Goal: Transaction & Acquisition: Book appointment/travel/reservation

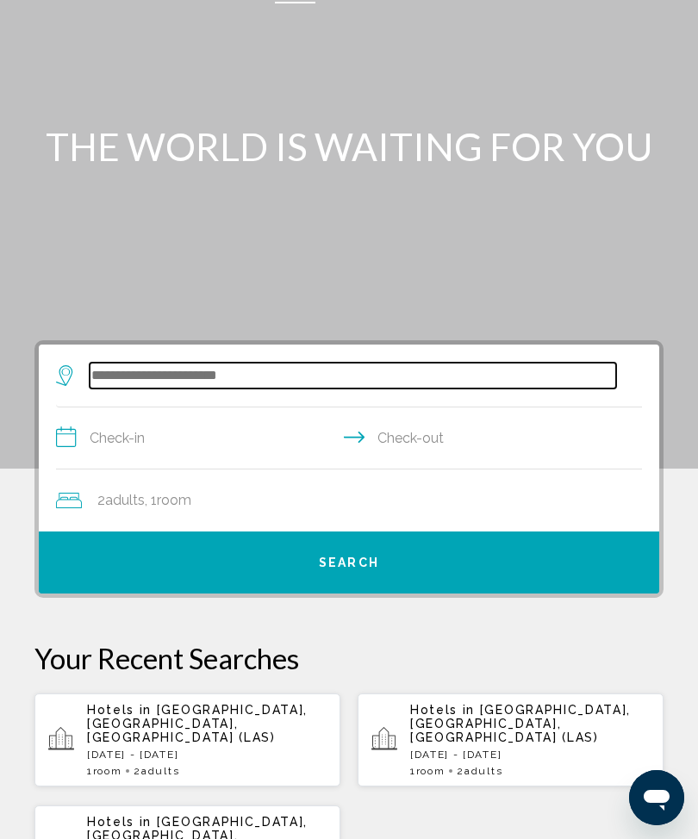
click at [249, 366] on input "Search widget" at bounding box center [353, 376] width 526 height 26
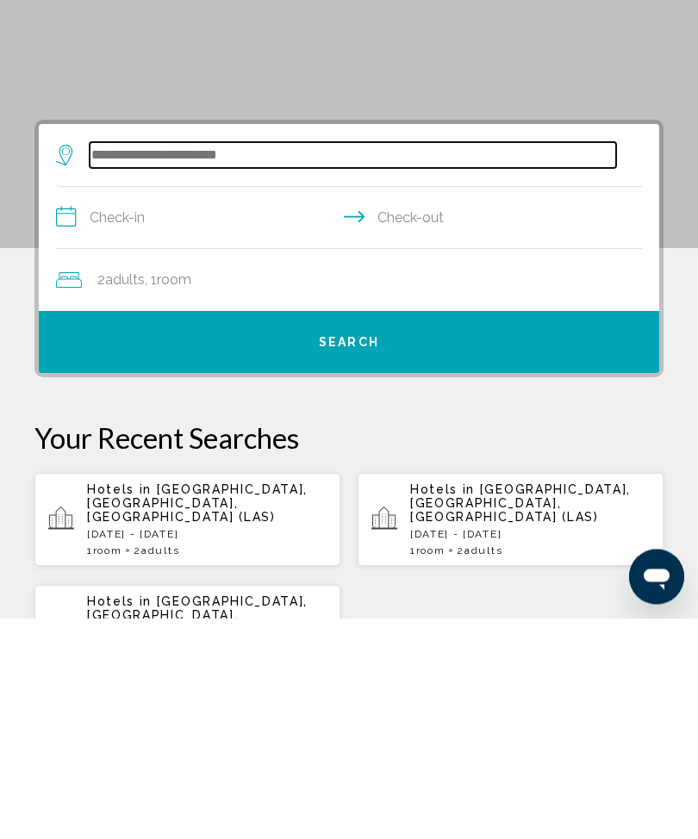
scroll to position [56, 0]
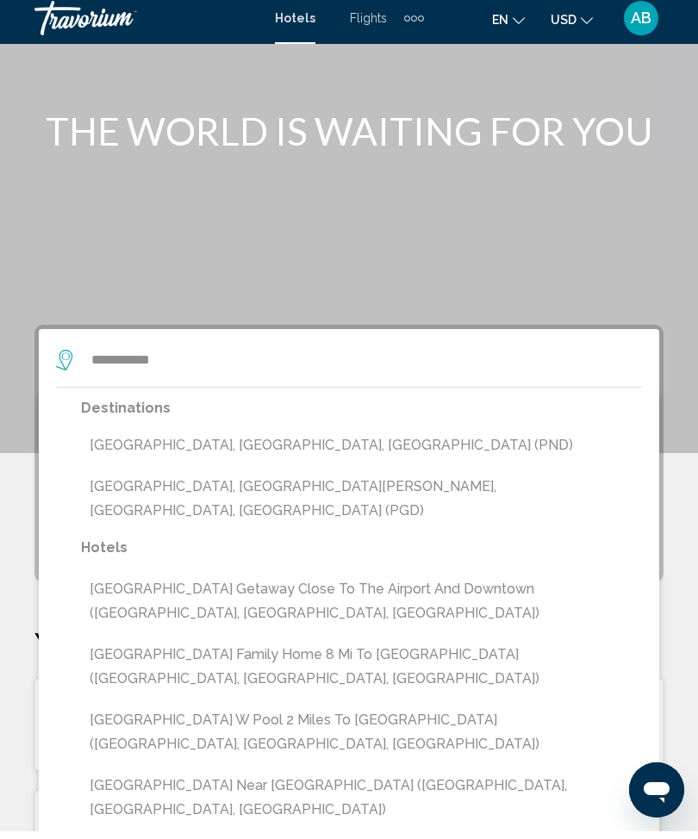
click at [358, 488] on button "[GEOGRAPHIC_DATA], [GEOGRAPHIC_DATA][PERSON_NAME], [GEOGRAPHIC_DATA], [GEOGRAPH…" at bounding box center [361, 506] width 561 height 57
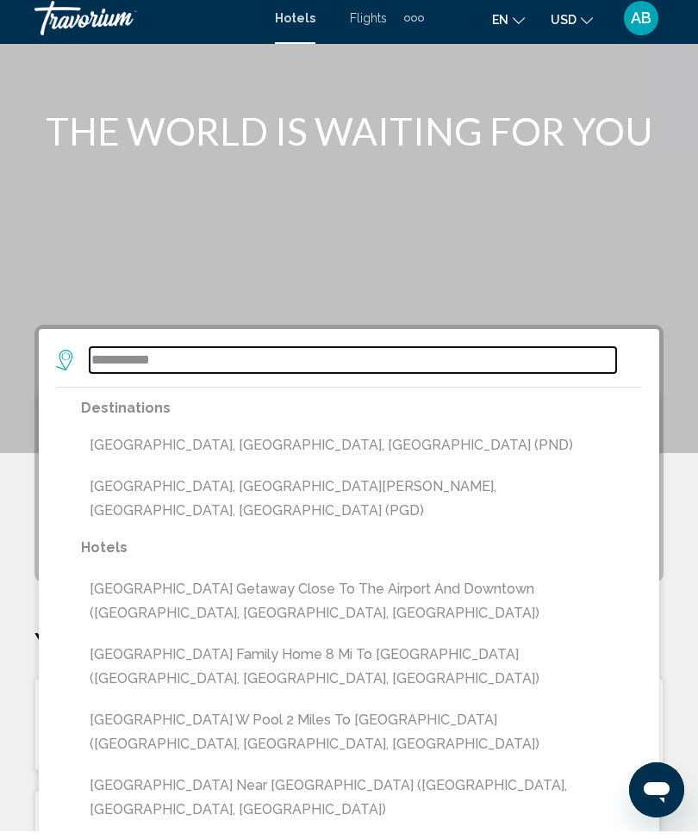
type input "**********"
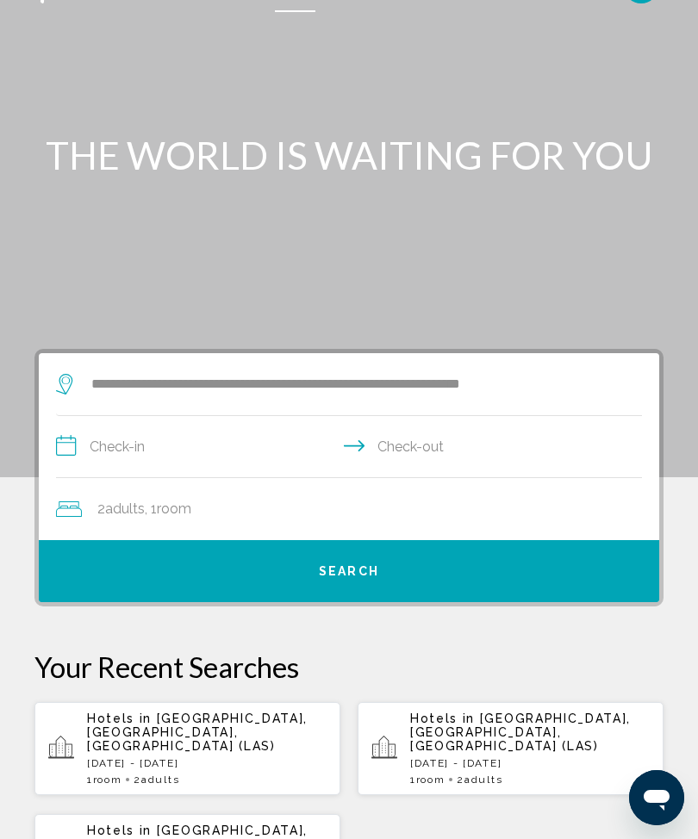
click at [56, 443] on input "**********" at bounding box center [352, 449] width 593 height 66
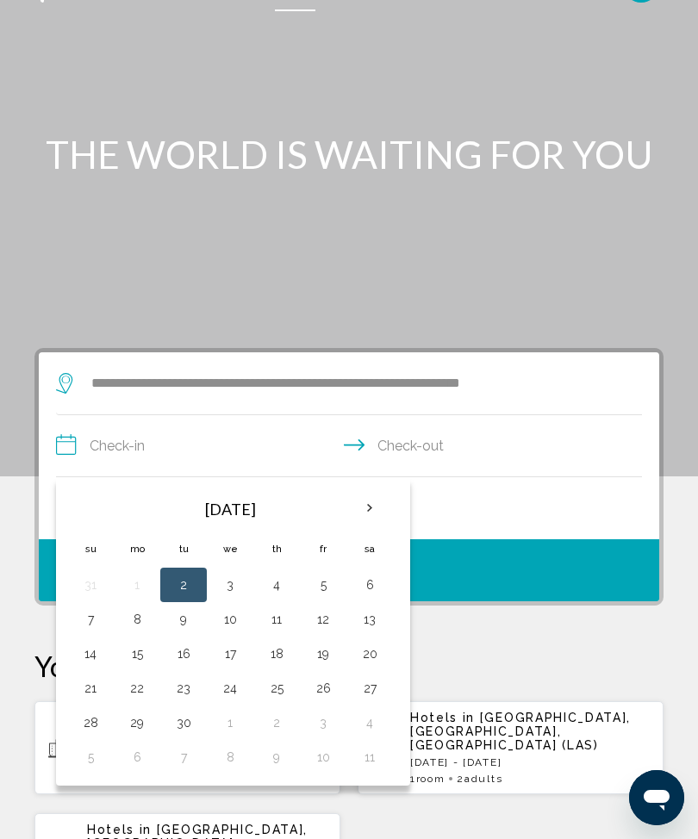
scroll to position [40, 0]
click at [323, 588] on button "5" at bounding box center [323, 586] width 28 height 24
click at [88, 626] on button "7" at bounding box center [91, 620] width 28 height 24
type input "**********"
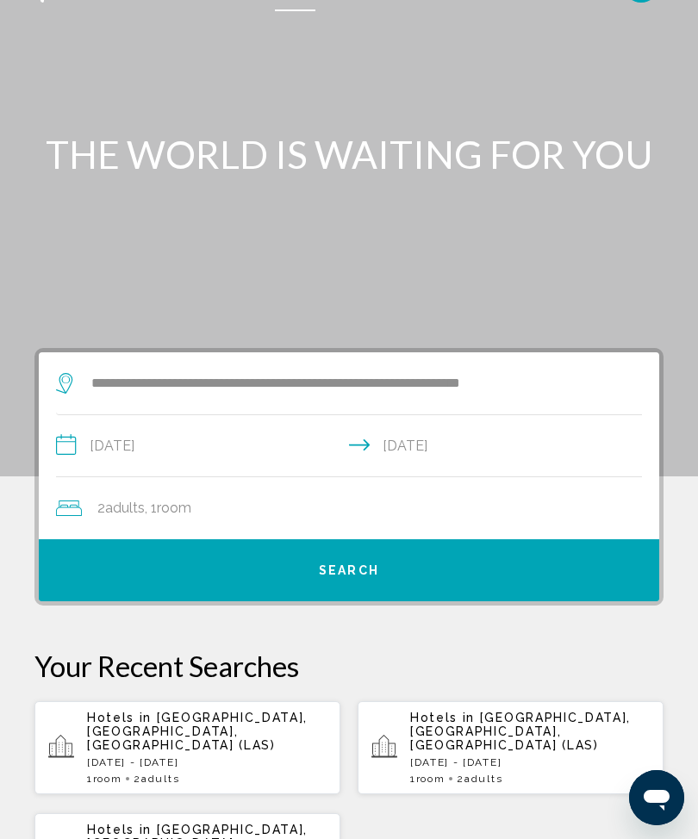
scroll to position [10, 0]
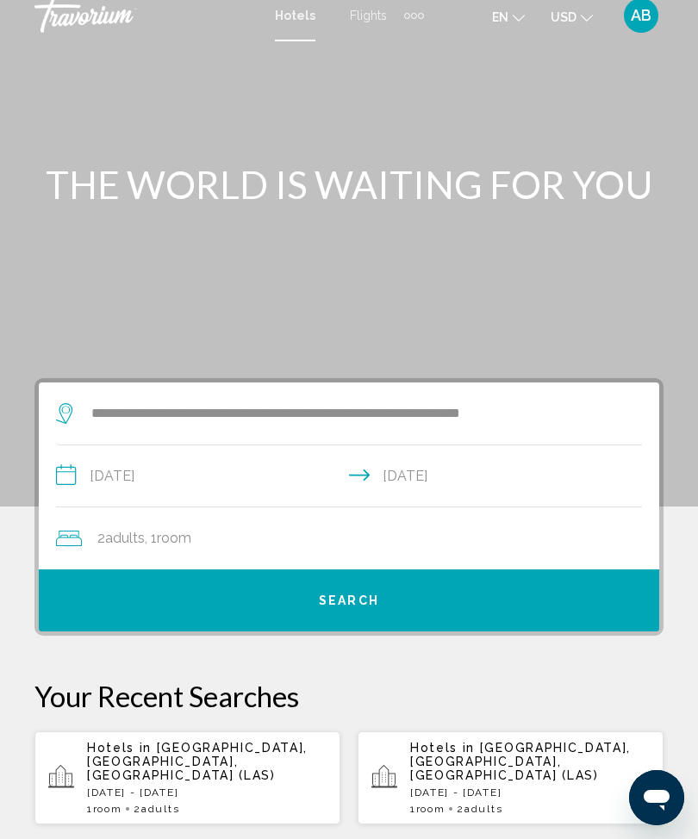
click at [422, 613] on button "Search" at bounding box center [349, 600] width 620 height 62
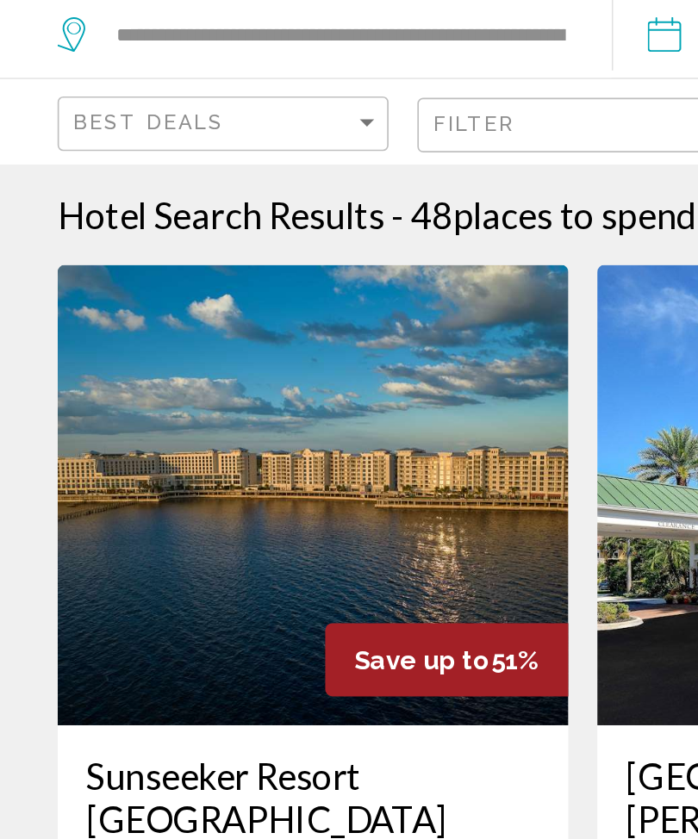
click at [202, 307] on img "Main content" at bounding box center [187, 353] width 306 height 276
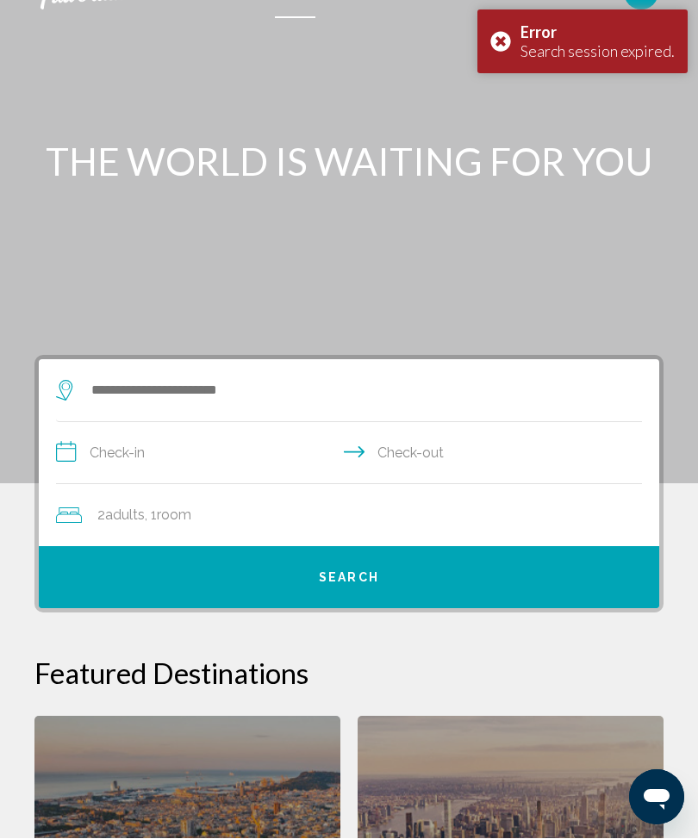
scroll to position [34, 0]
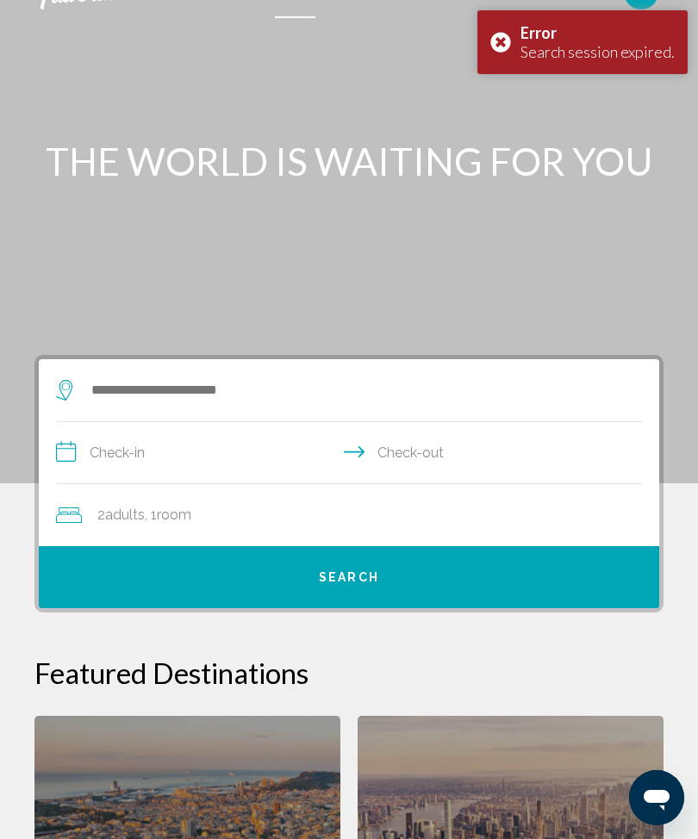
click at [508, 25] on div "Error Search session expired." at bounding box center [582, 42] width 210 height 64
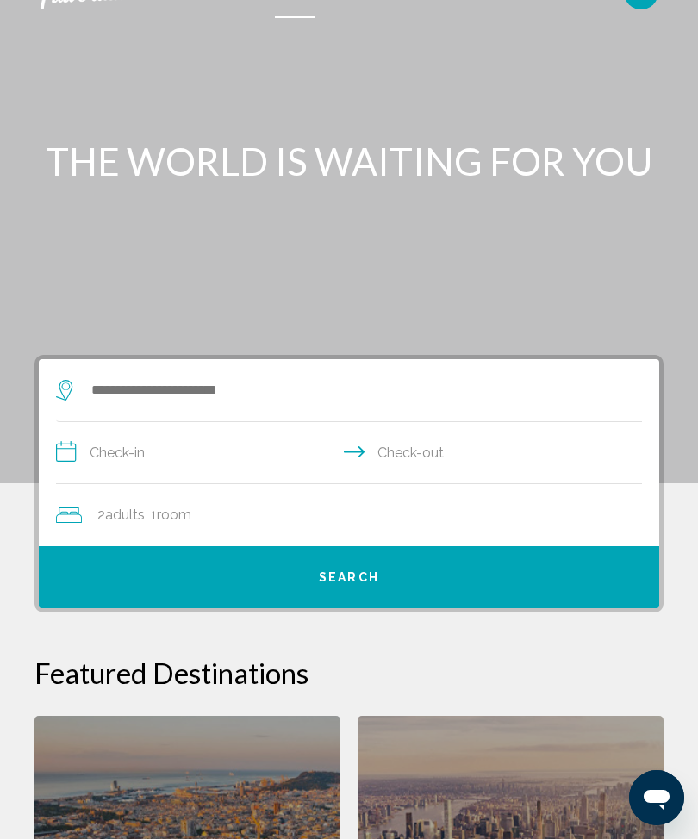
click at [507, 43] on div "Main content" at bounding box center [349, 224] width 698 height 517
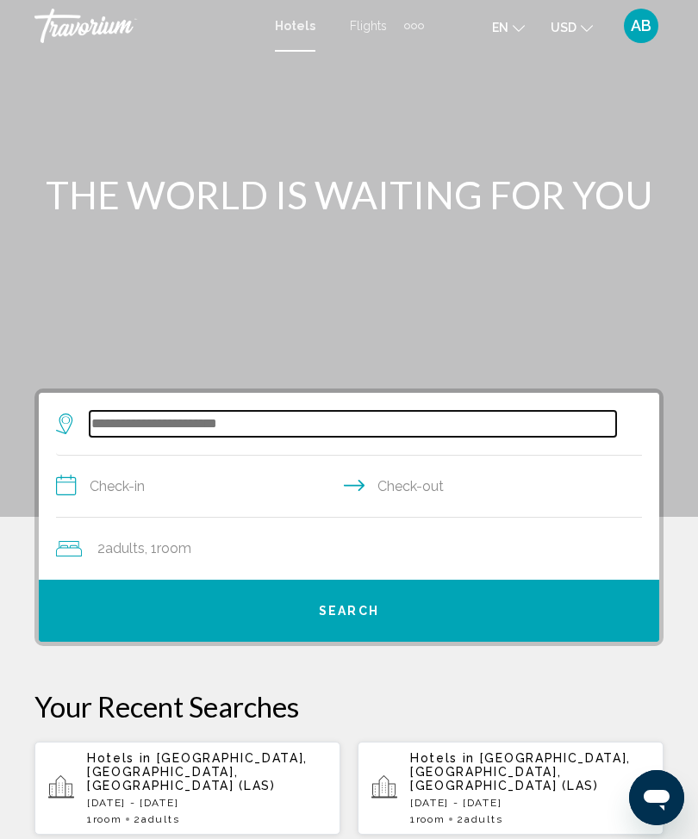
click at [215, 420] on input "Search widget" at bounding box center [353, 424] width 526 height 26
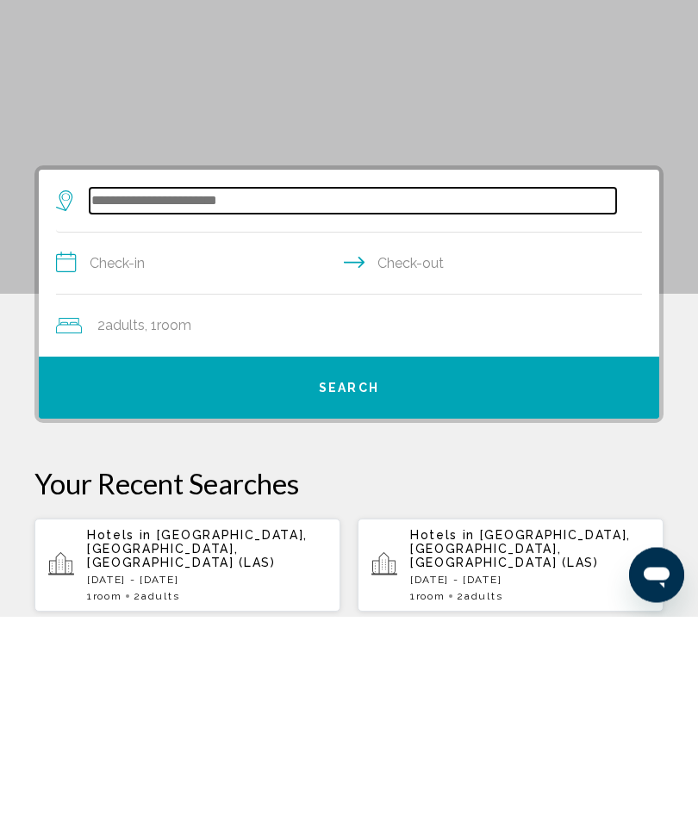
scroll to position [56, 0]
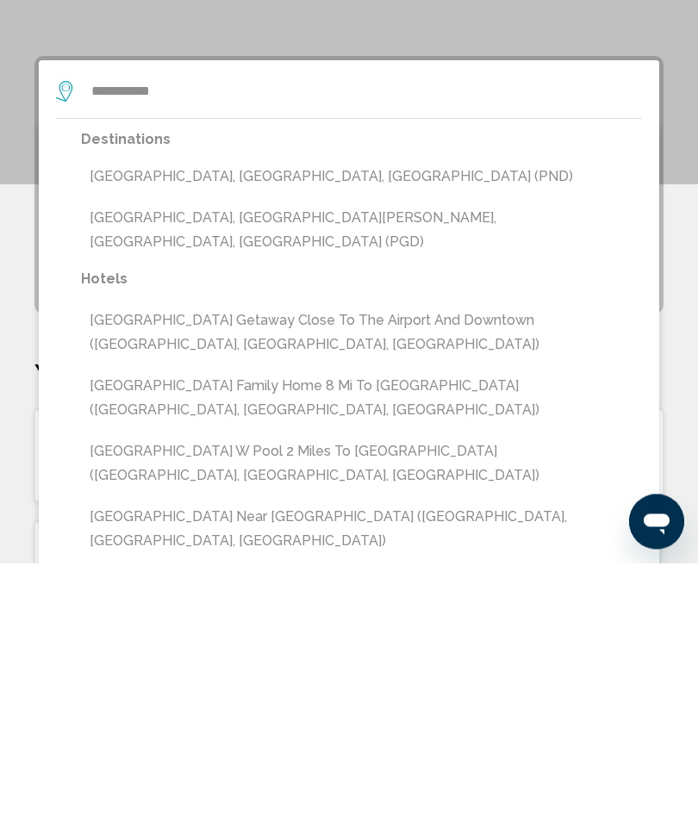
click at [377, 478] on button "[GEOGRAPHIC_DATA], [GEOGRAPHIC_DATA][PERSON_NAME], [GEOGRAPHIC_DATA], [GEOGRAPH…" at bounding box center [361, 506] width 561 height 57
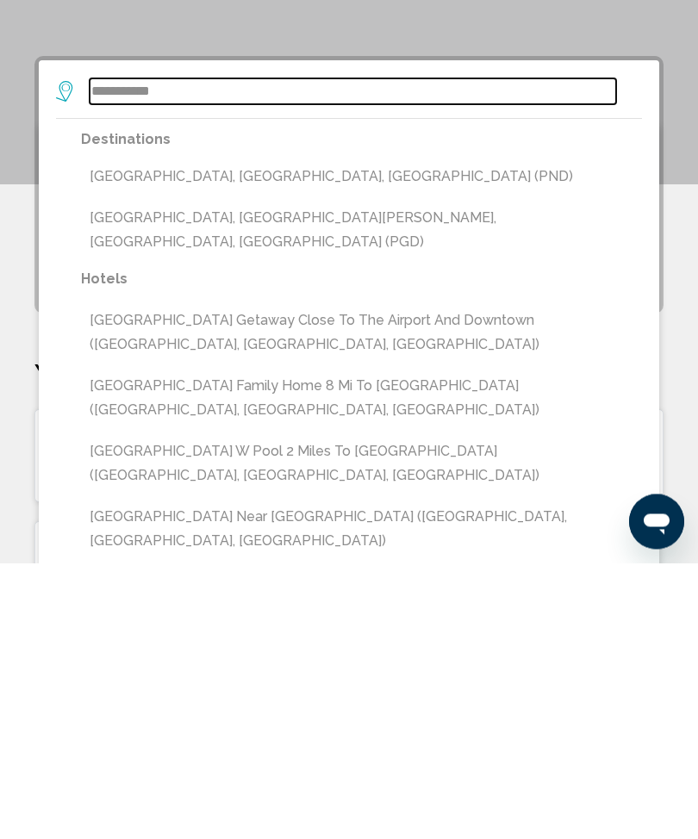
type input "**********"
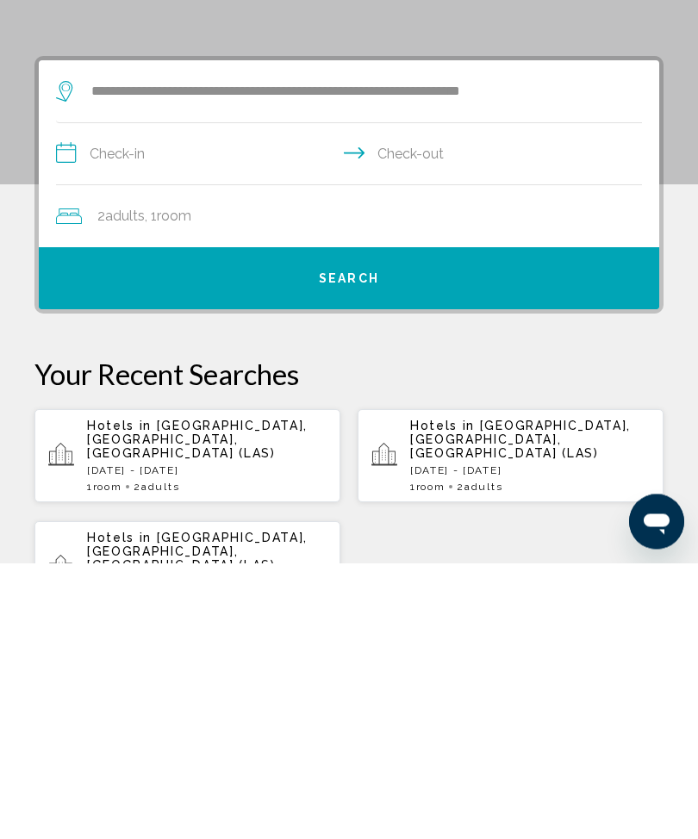
click at [84, 400] on input "**********" at bounding box center [352, 433] width 593 height 66
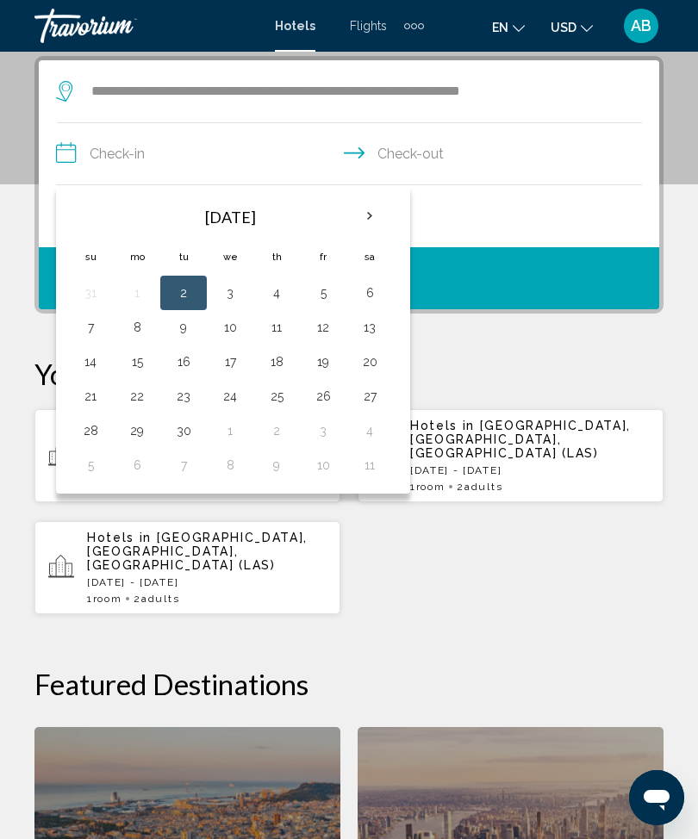
click at [328, 299] on button "5" at bounding box center [323, 293] width 28 height 24
click at [78, 337] on button "7" at bounding box center [91, 327] width 28 height 24
type input "**********"
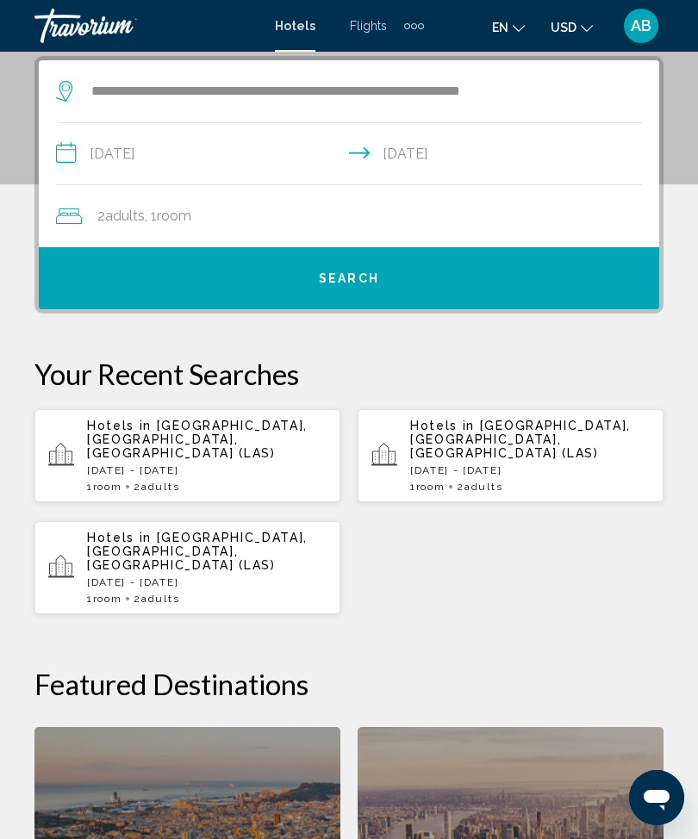
click at [392, 280] on button "Search" at bounding box center [349, 278] width 620 height 62
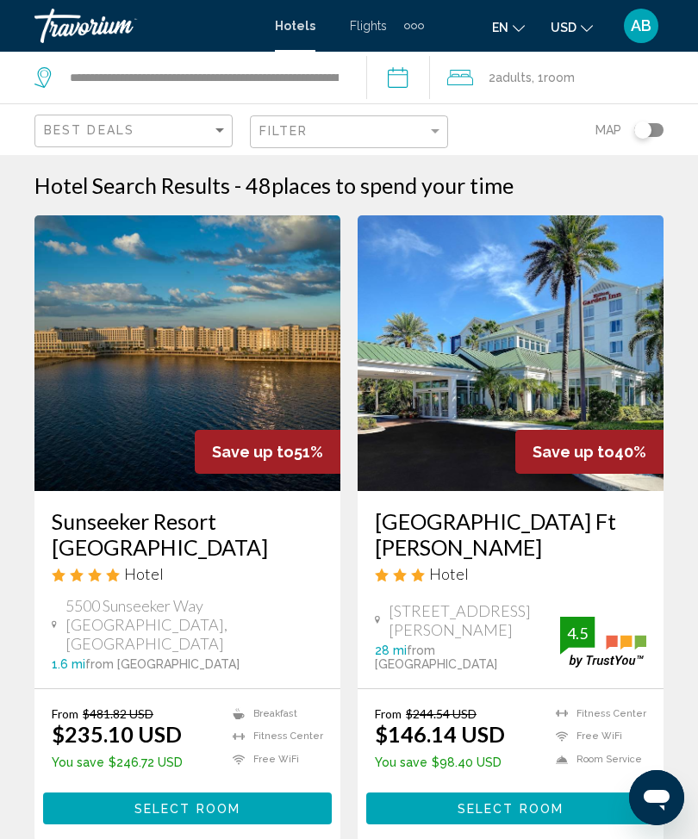
click at [234, 343] on img "Main content" at bounding box center [187, 353] width 306 height 276
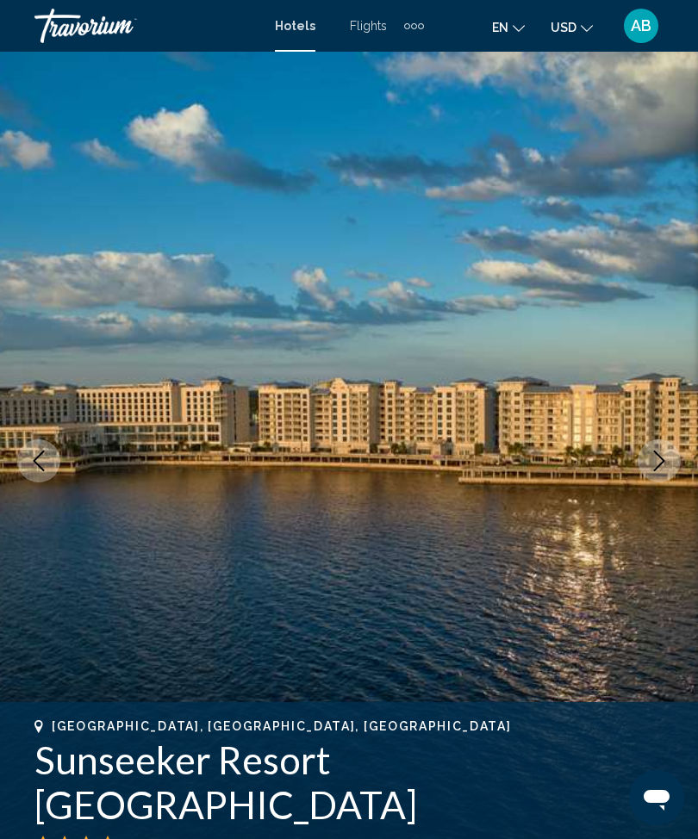
click at [677, 463] on button "Next image" at bounding box center [659, 460] width 43 height 43
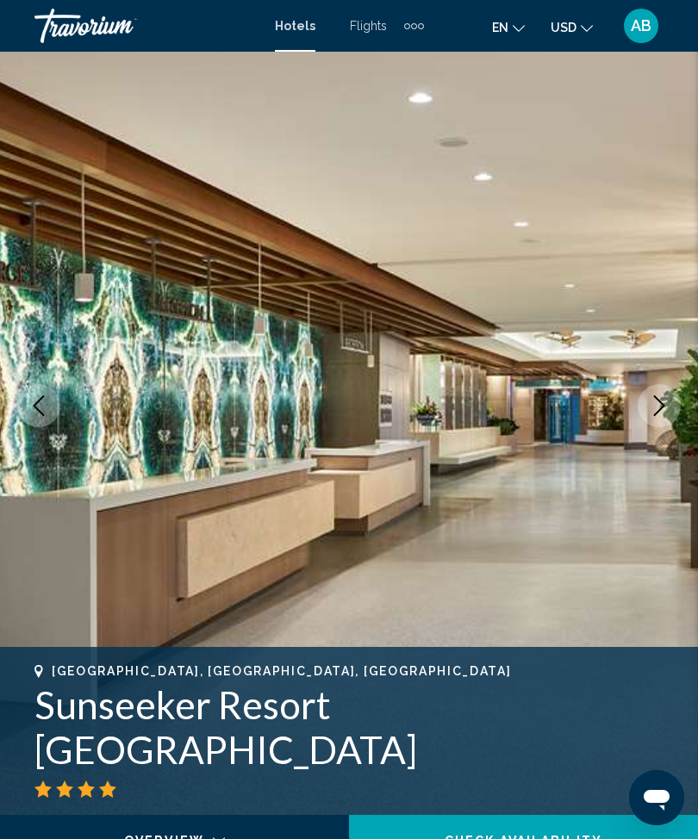
scroll to position [56, 0]
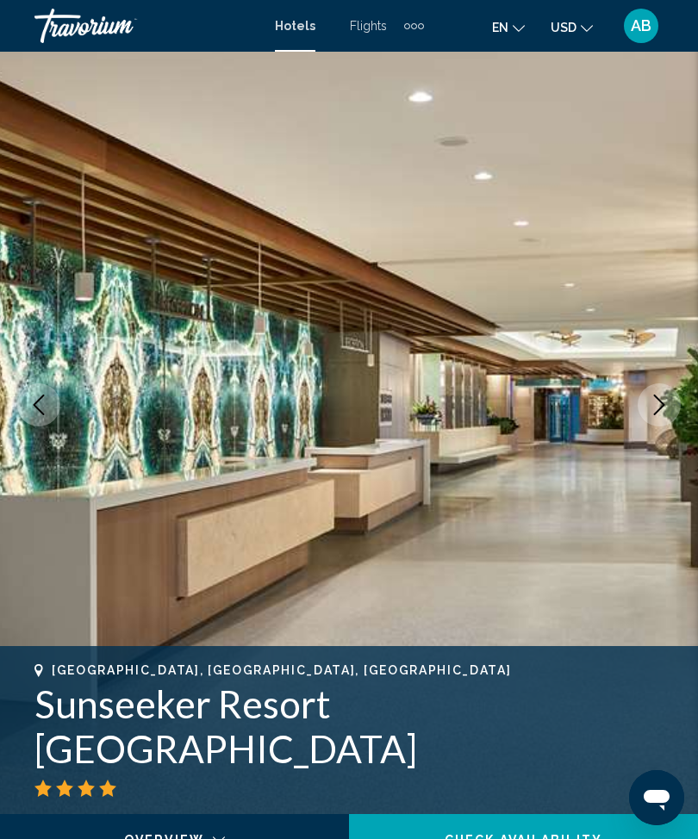
click at [648, 414] on button "Next image" at bounding box center [659, 404] width 43 height 43
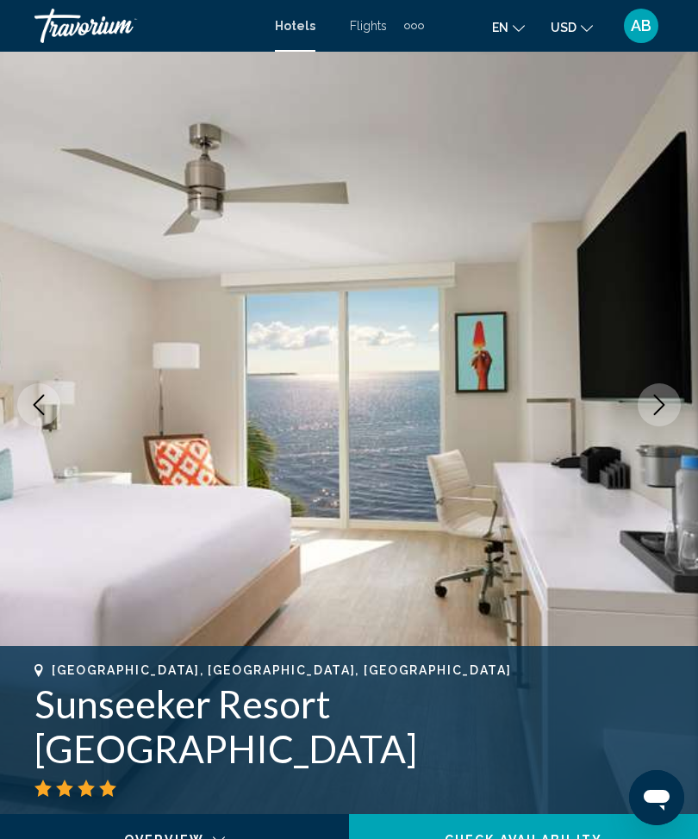
click at [656, 417] on button "Next image" at bounding box center [659, 404] width 43 height 43
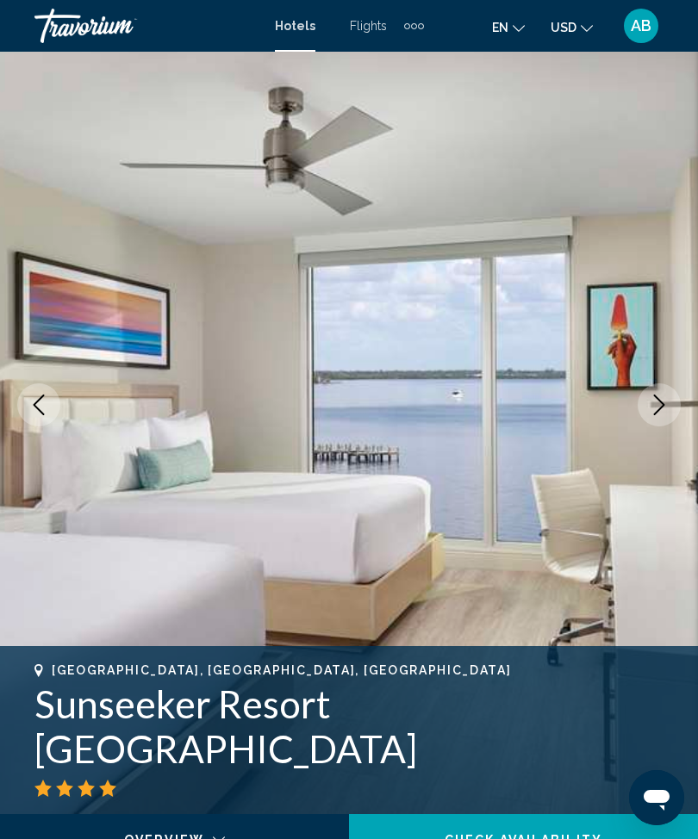
click at [661, 411] on icon "Next image" at bounding box center [659, 405] width 21 height 21
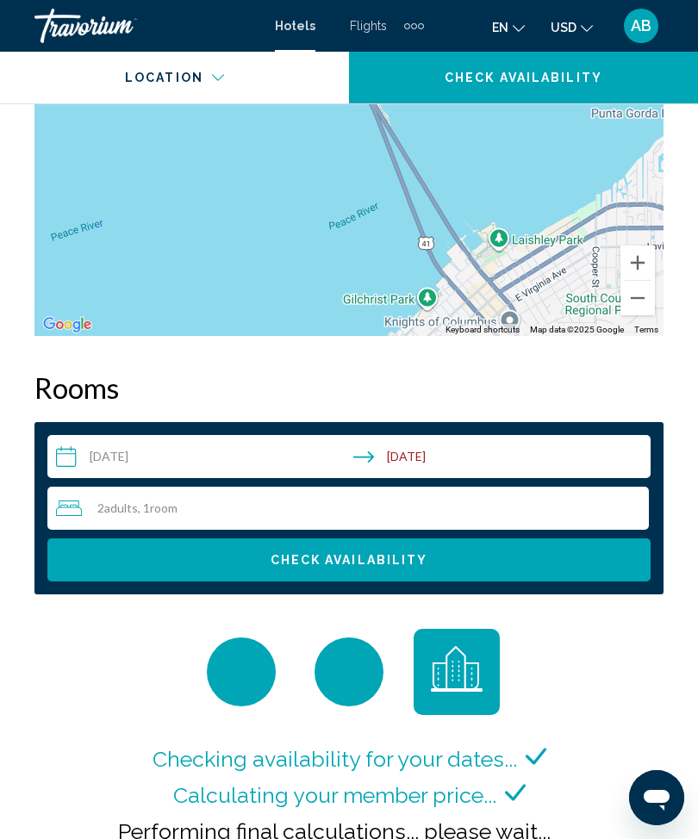
scroll to position [2555, 0]
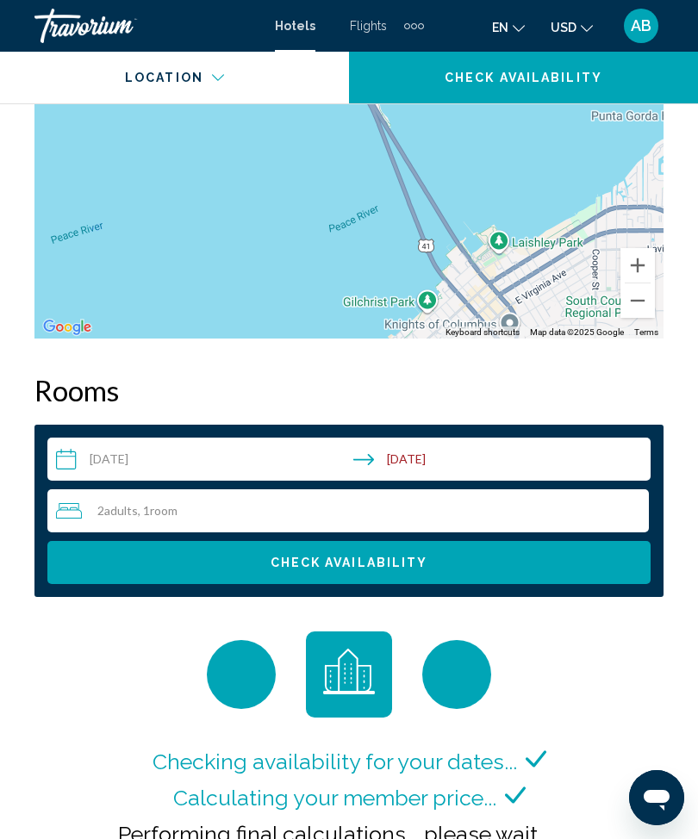
click at [251, 516] on div "2 Adult Adults , 1 Room rooms" at bounding box center [352, 511] width 593 height 21
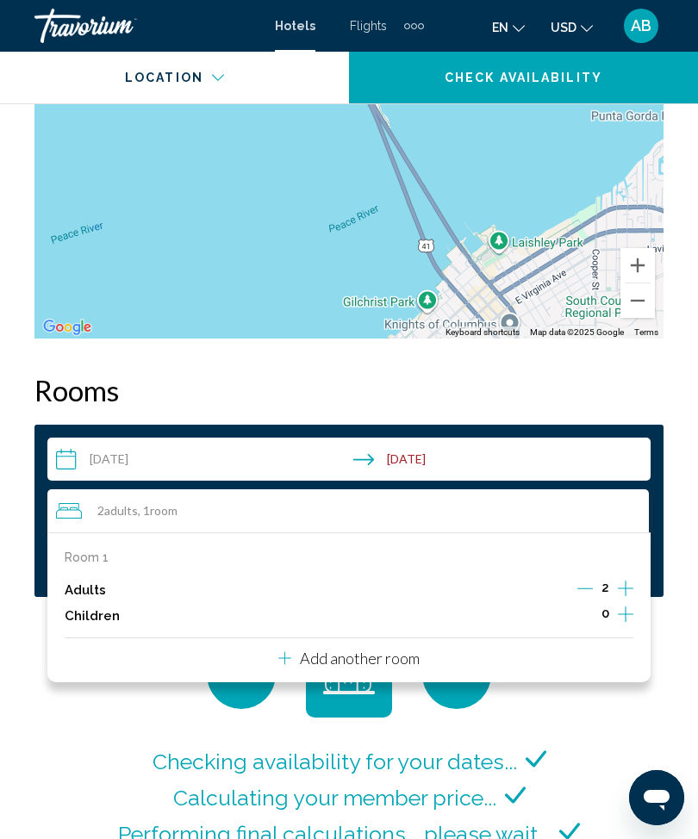
click at [395, 650] on p "Add another room" at bounding box center [360, 658] width 120 height 19
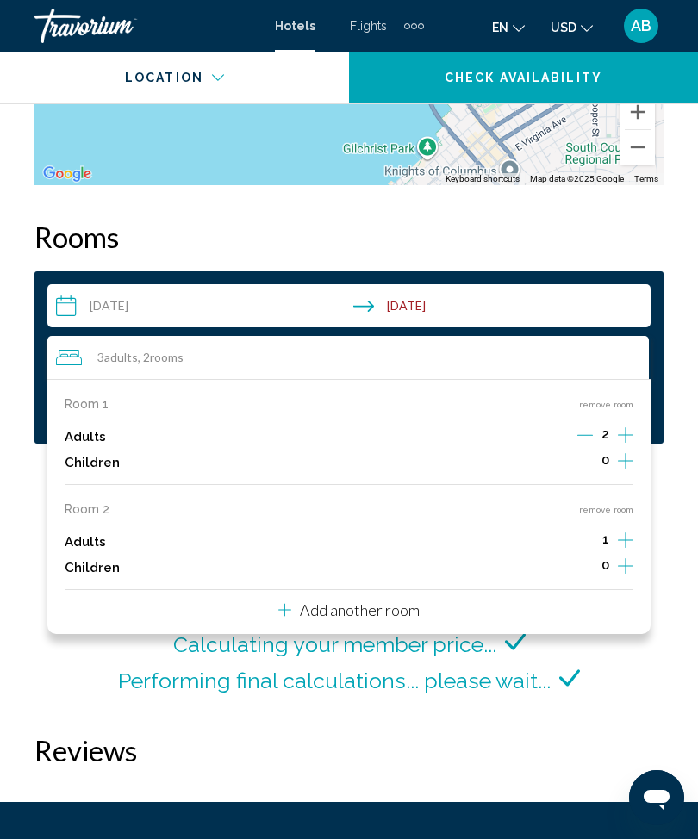
scroll to position [2704, 0]
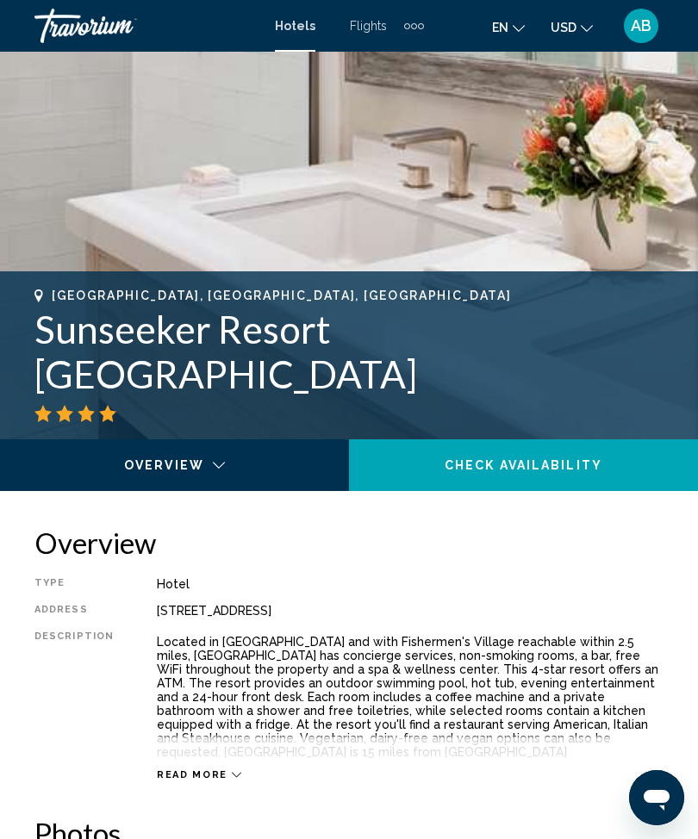
scroll to position [433, 0]
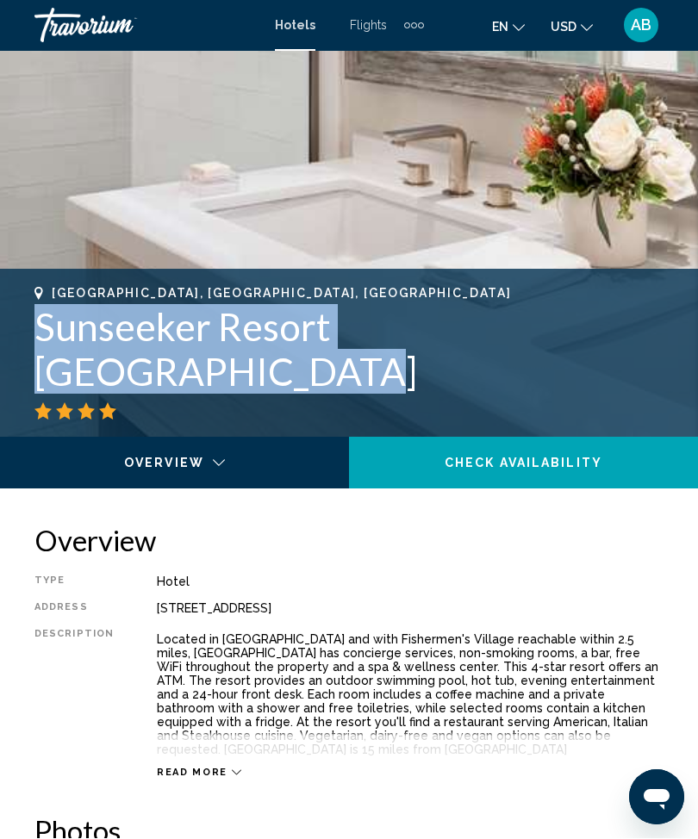
copy h1 "Sunseeker Resort [GEOGRAPHIC_DATA]"
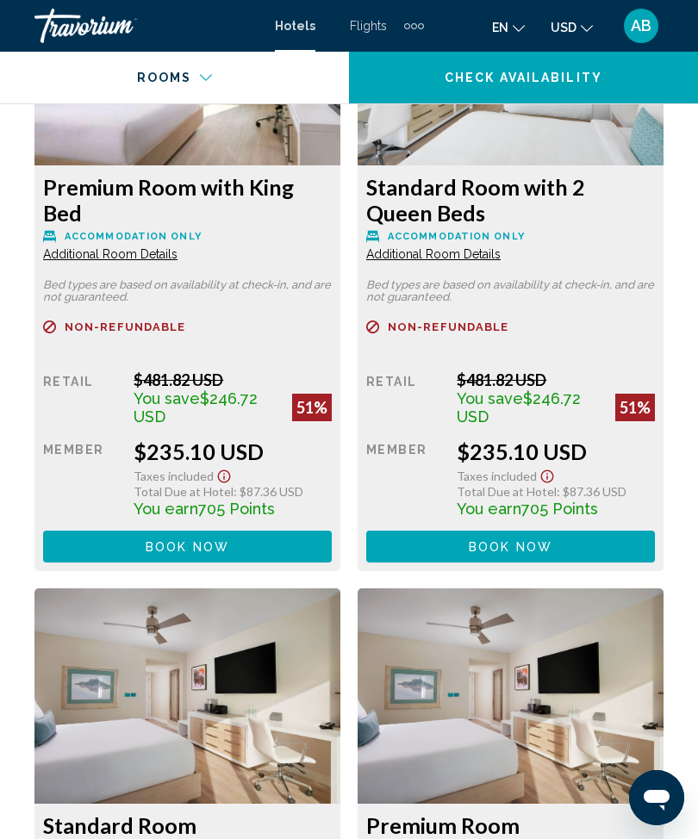
scroll to position [3258, 0]
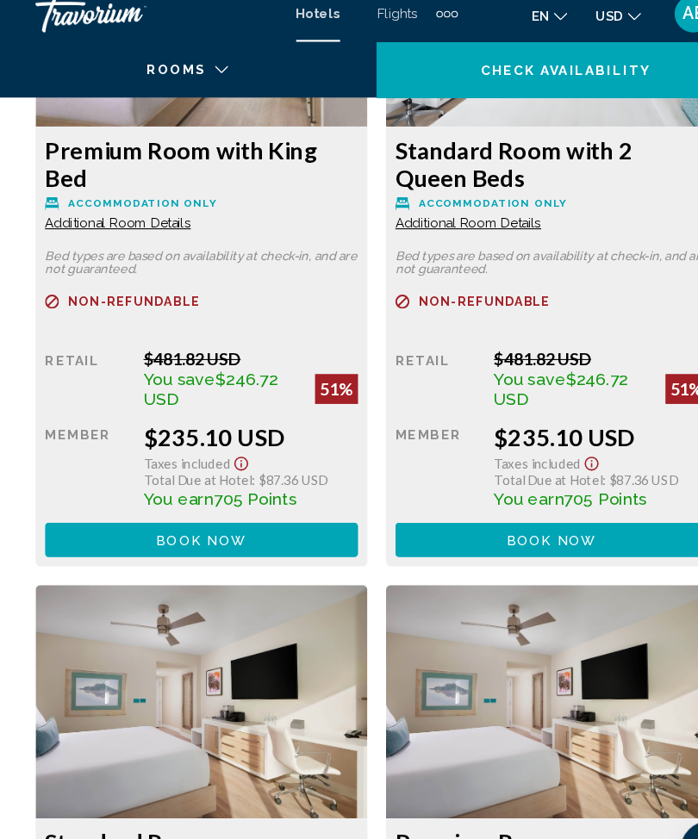
click at [248, 501] on button "Book now No longer available" at bounding box center [187, 511] width 289 height 32
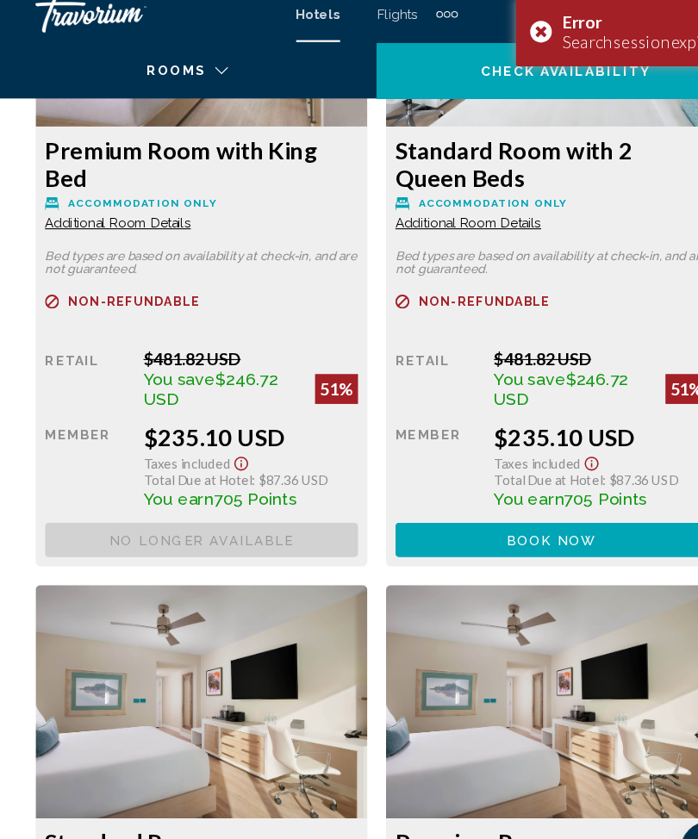
click at [508, 23] on div "Error Search session expired." at bounding box center [582, 42] width 210 height 64
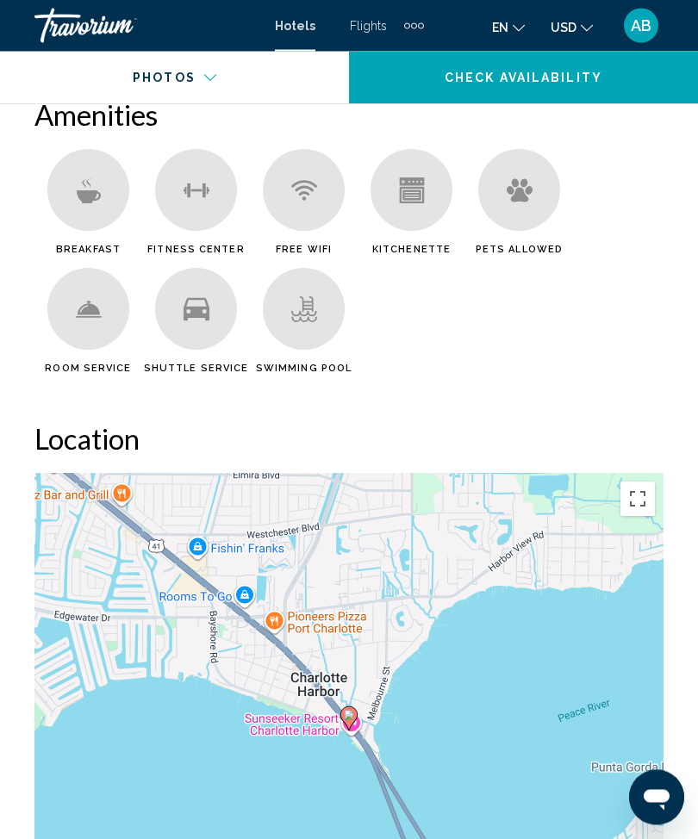
scroll to position [1834, 0]
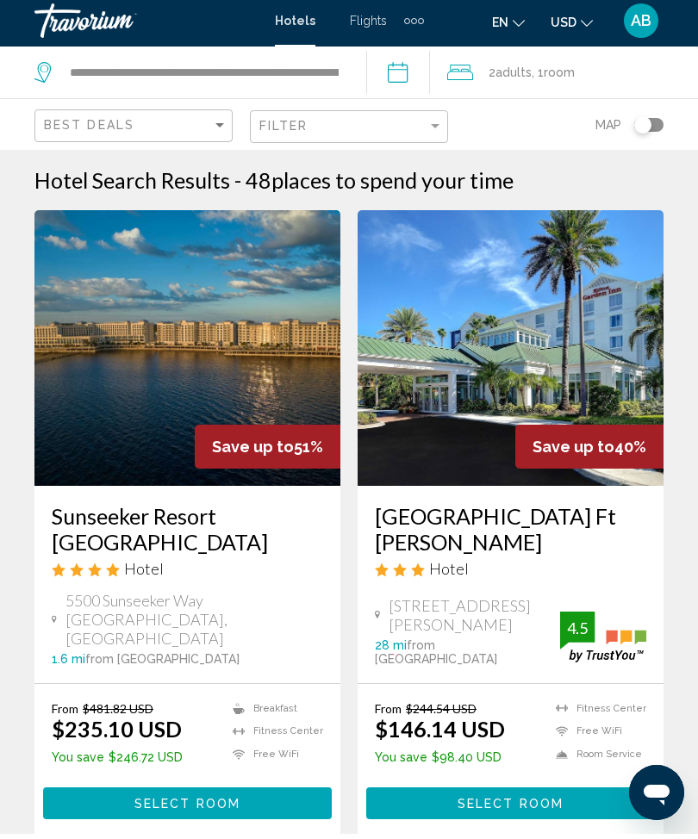
click at [366, 62] on app-destination-search "**********" at bounding box center [183, 78] width 366 height 52
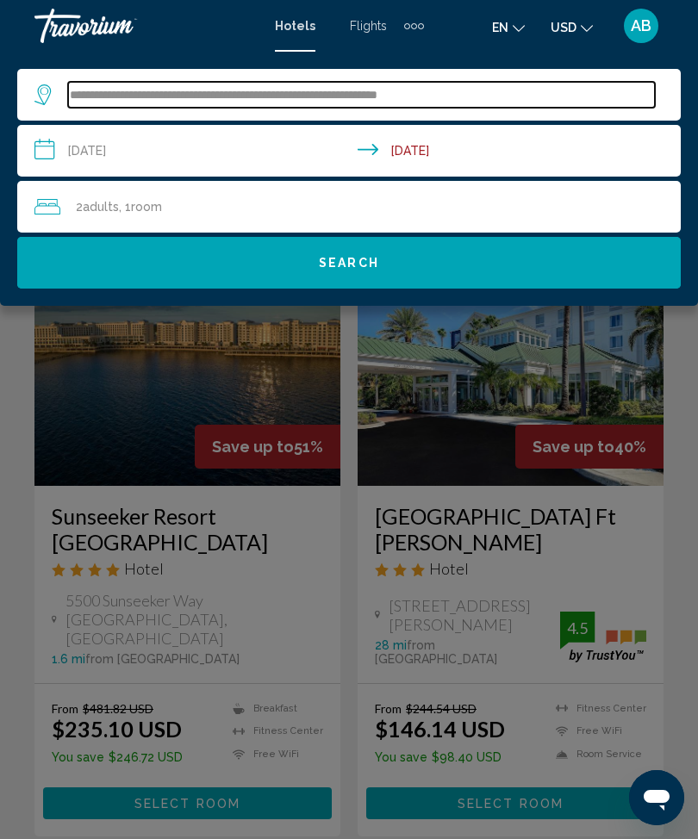
click at [495, 93] on input "**********" at bounding box center [361, 95] width 587 height 26
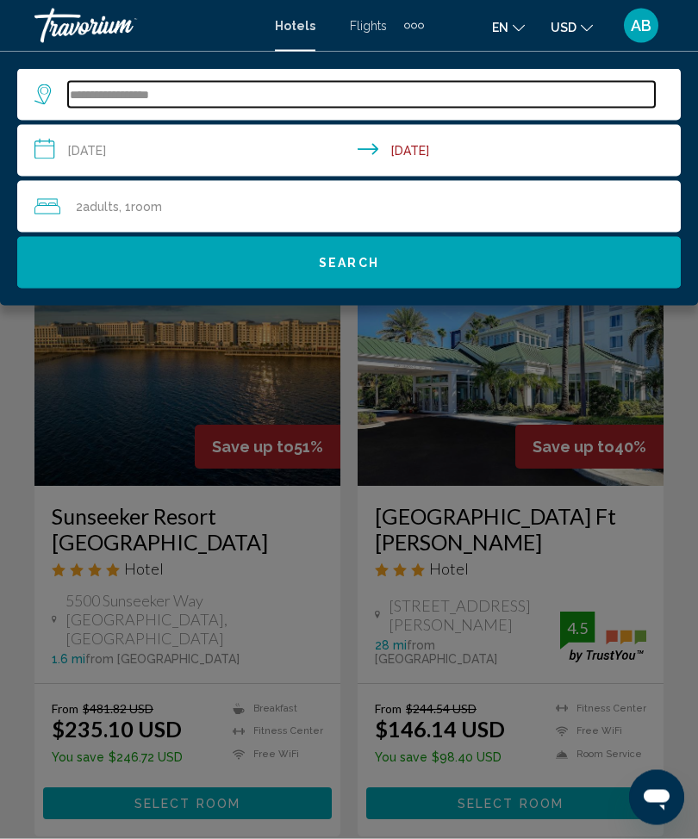
type input "*****"
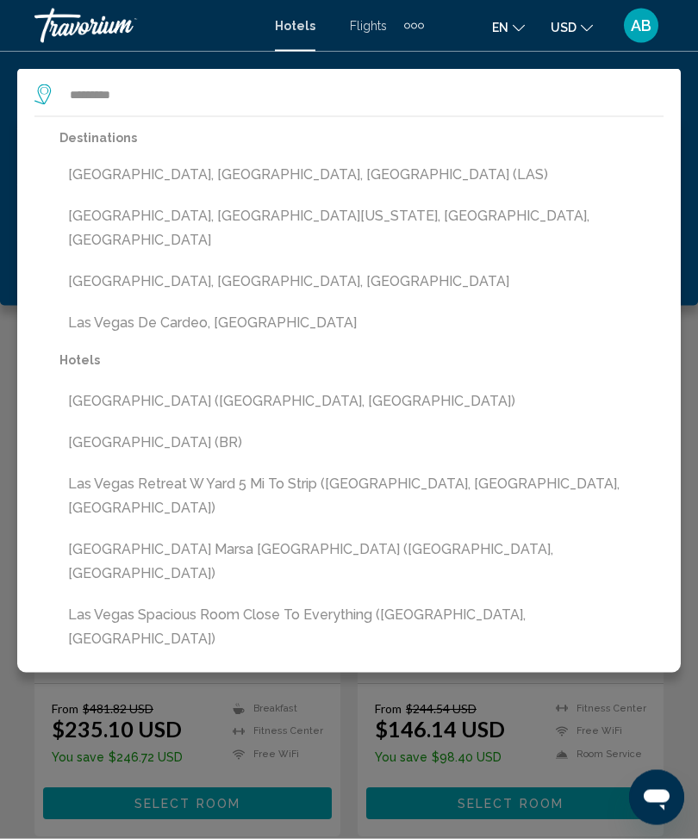
click at [292, 166] on button "[GEOGRAPHIC_DATA], [GEOGRAPHIC_DATA], [GEOGRAPHIC_DATA] (LAS)" at bounding box center [361, 175] width 604 height 33
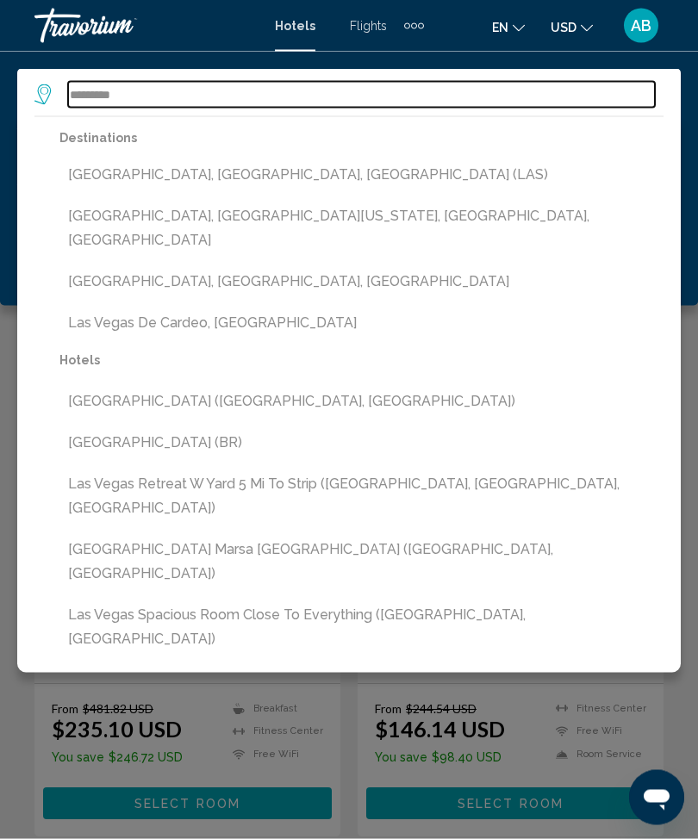
type input "**********"
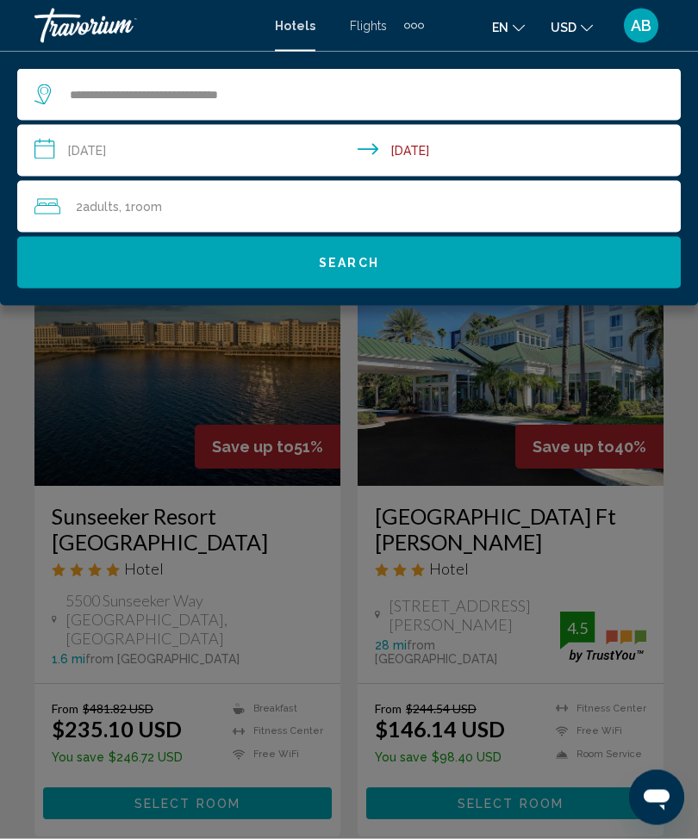
click at [401, 261] on button "Search" at bounding box center [348, 263] width 663 height 52
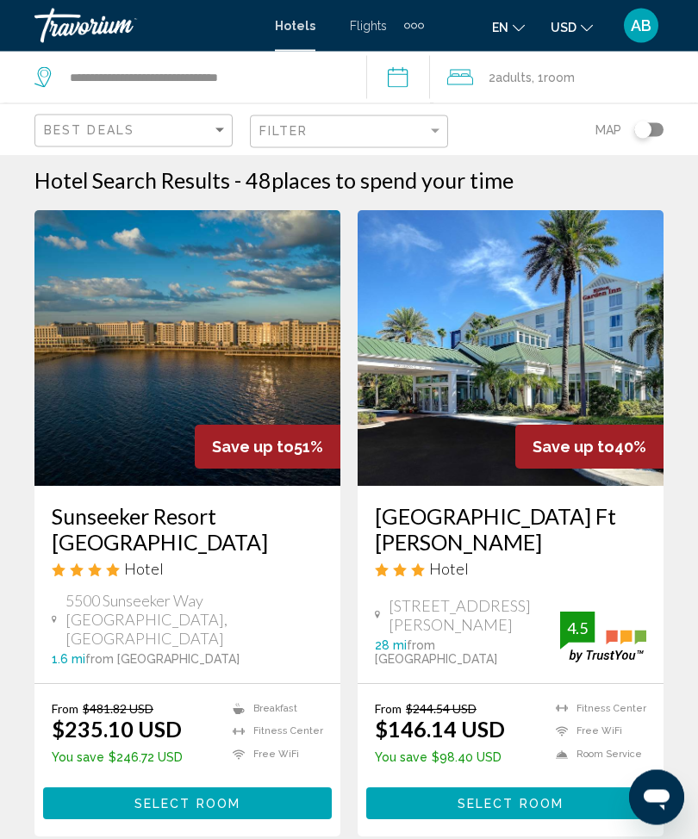
scroll to position [5, 0]
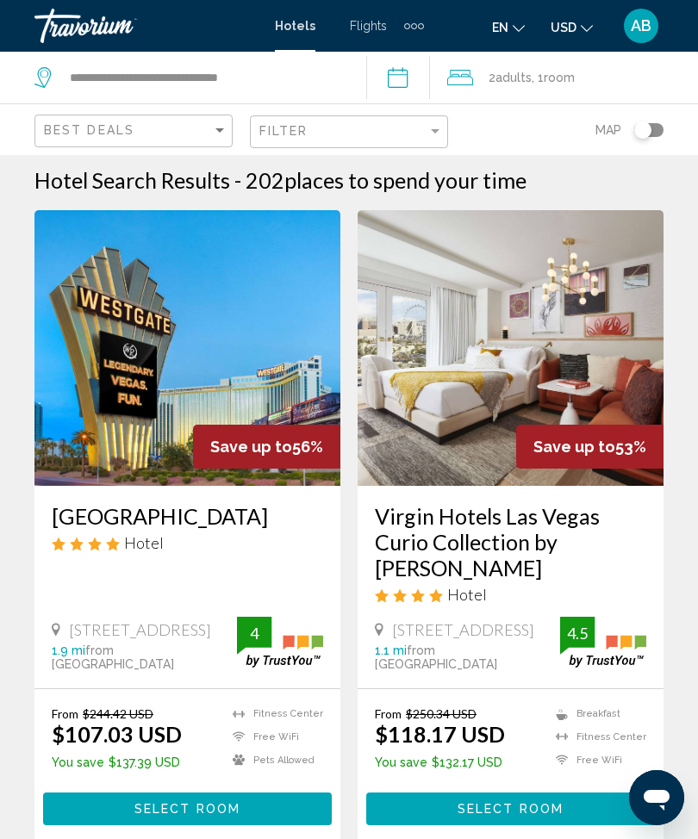
click at [535, 90] on div "2 Adult Adults , 1 Room rooms" at bounding box center [572, 78] width 251 height 52
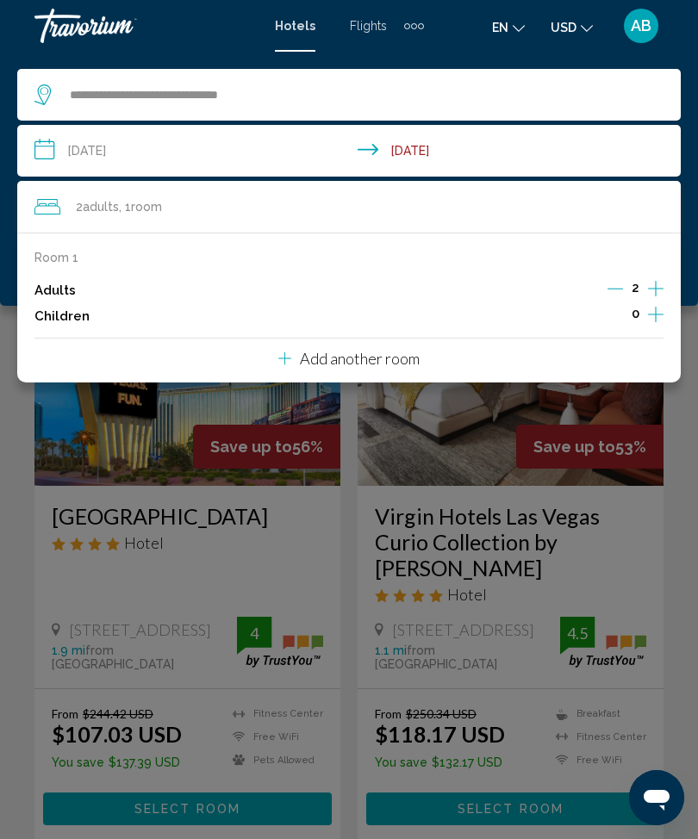
click at [52, 158] on input "**********" at bounding box center [352, 153] width 670 height 57
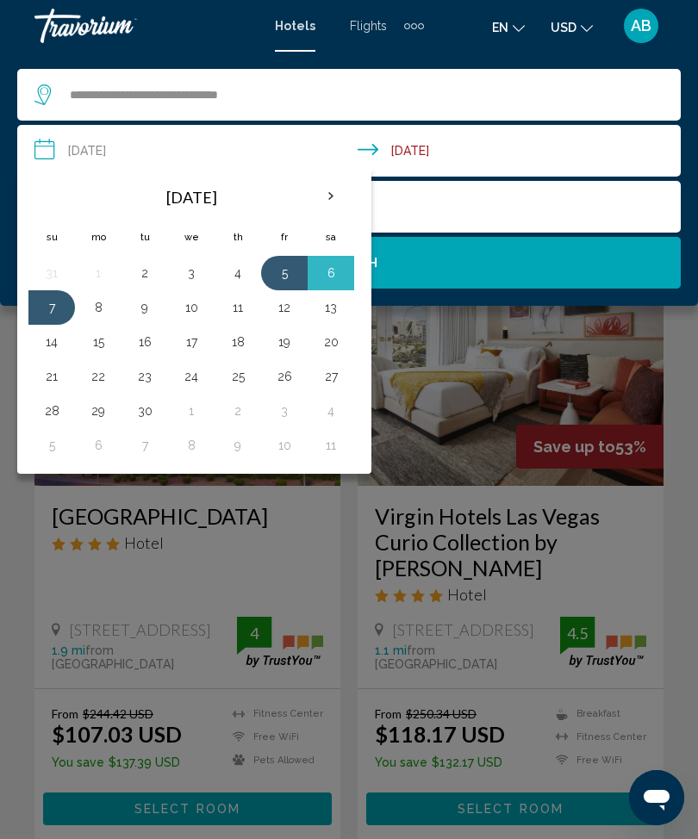
click at [142, 420] on button "30" at bounding box center [145, 411] width 28 height 24
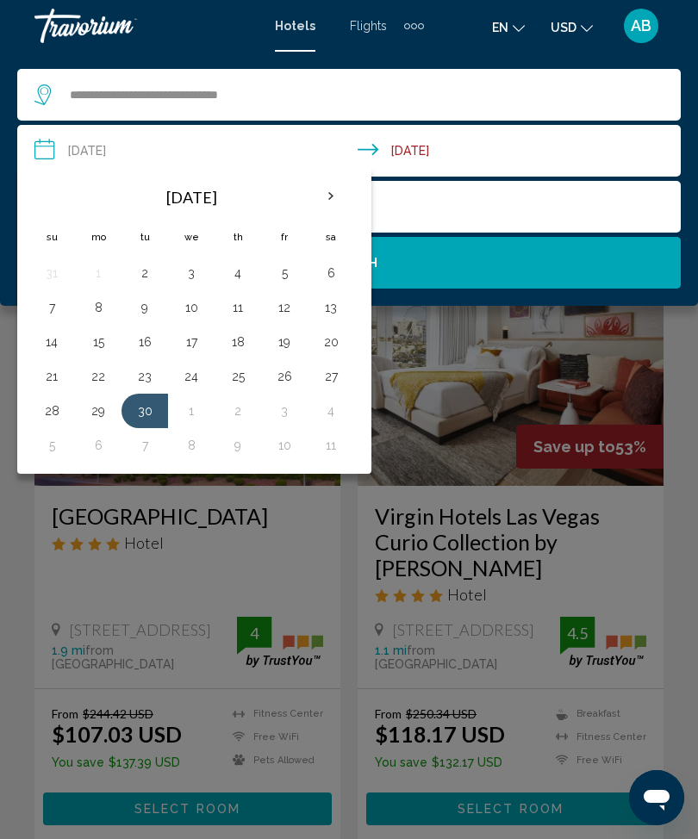
click at [240, 412] on button "2" at bounding box center [238, 411] width 28 height 24
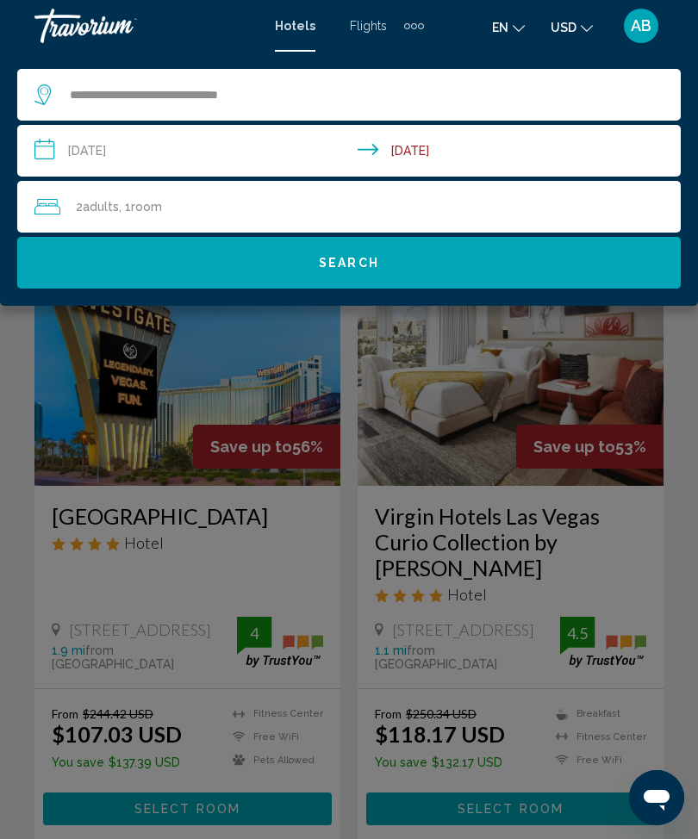
click at [28, 157] on input "**********" at bounding box center [352, 153] width 670 height 57
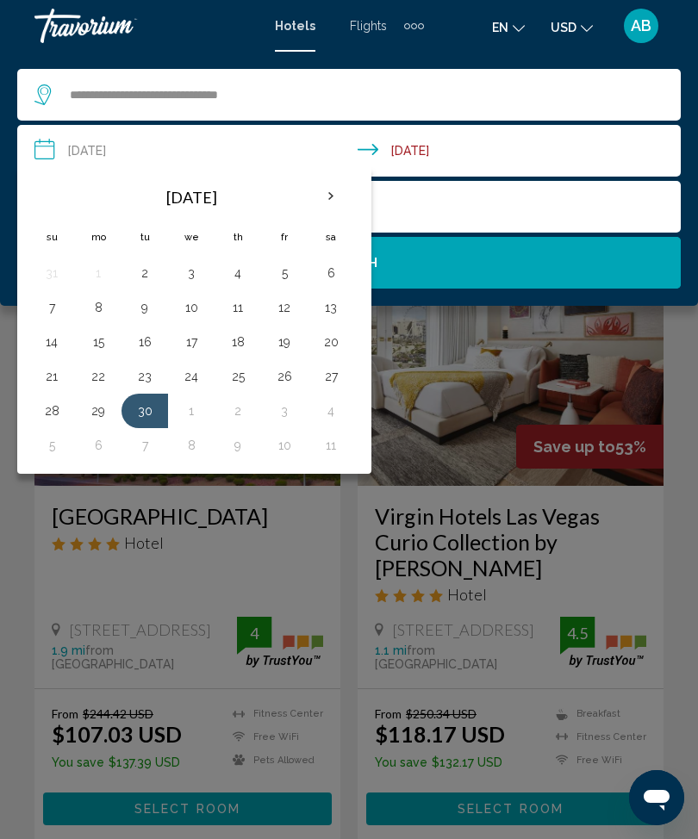
click at [292, 414] on button "3" at bounding box center [285, 411] width 28 height 24
click at [158, 420] on button "30" at bounding box center [145, 411] width 28 height 24
type input "**********"
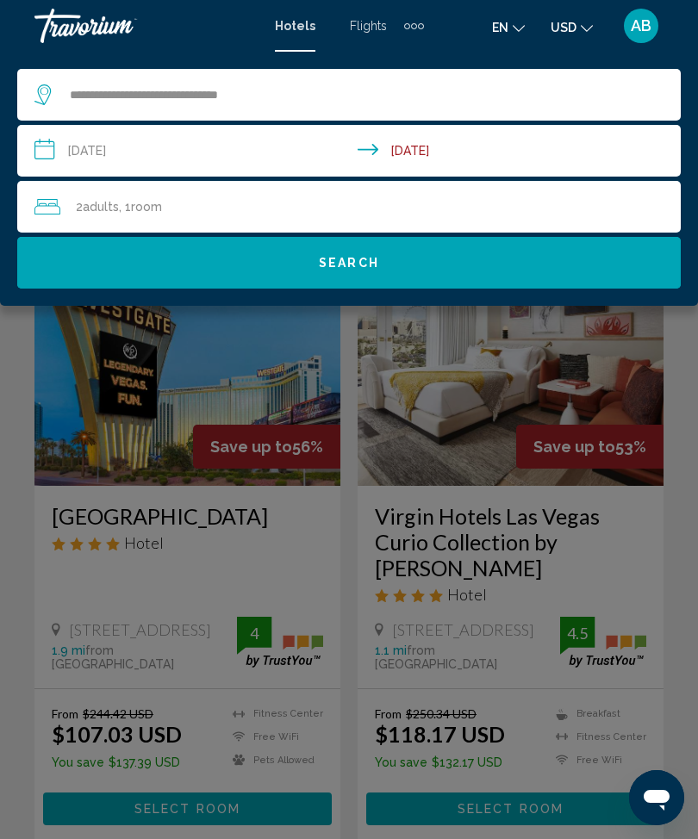
click at [429, 263] on button "Search" at bounding box center [348, 263] width 663 height 52
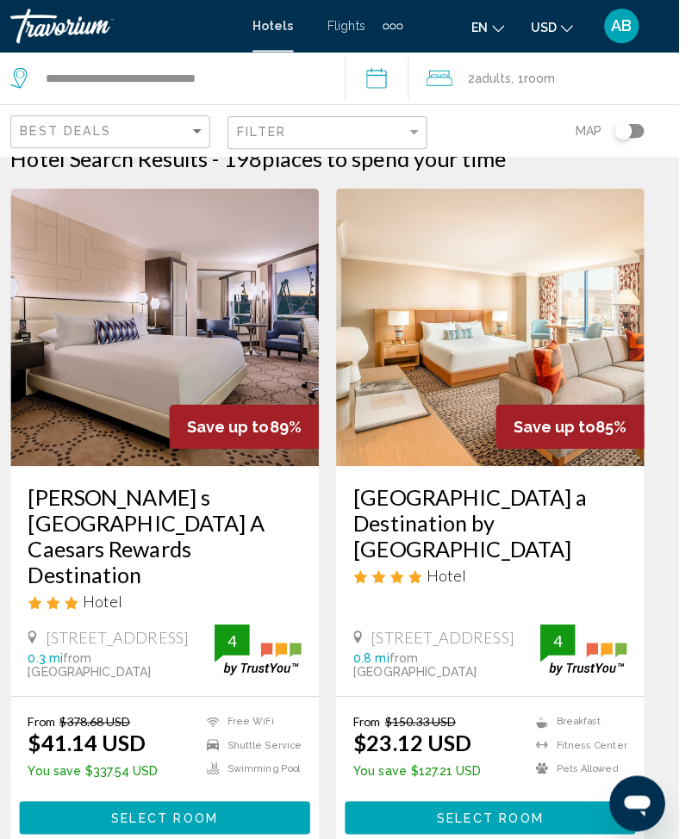
scroll to position [19, 0]
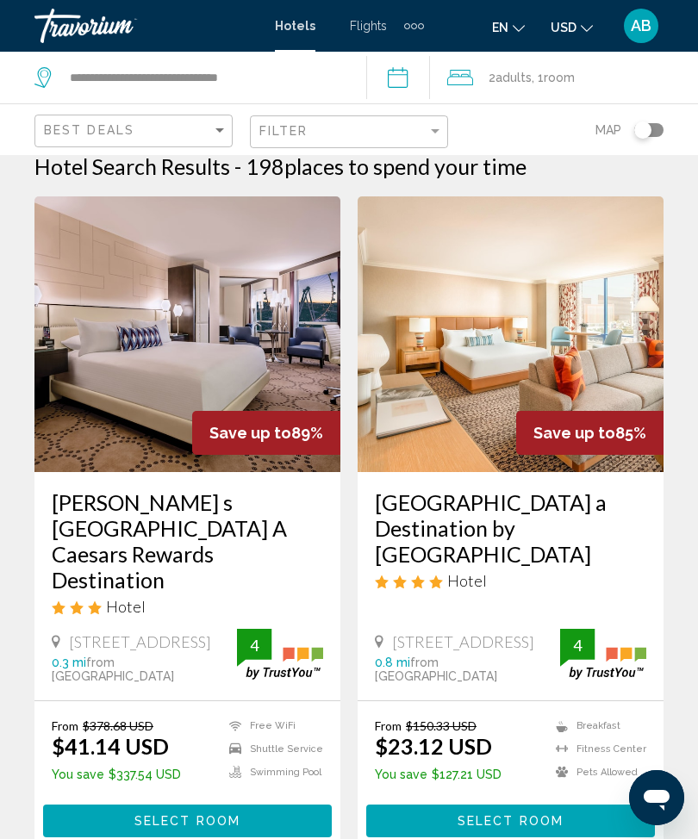
click at [553, 312] on img "Main content" at bounding box center [511, 334] width 306 height 276
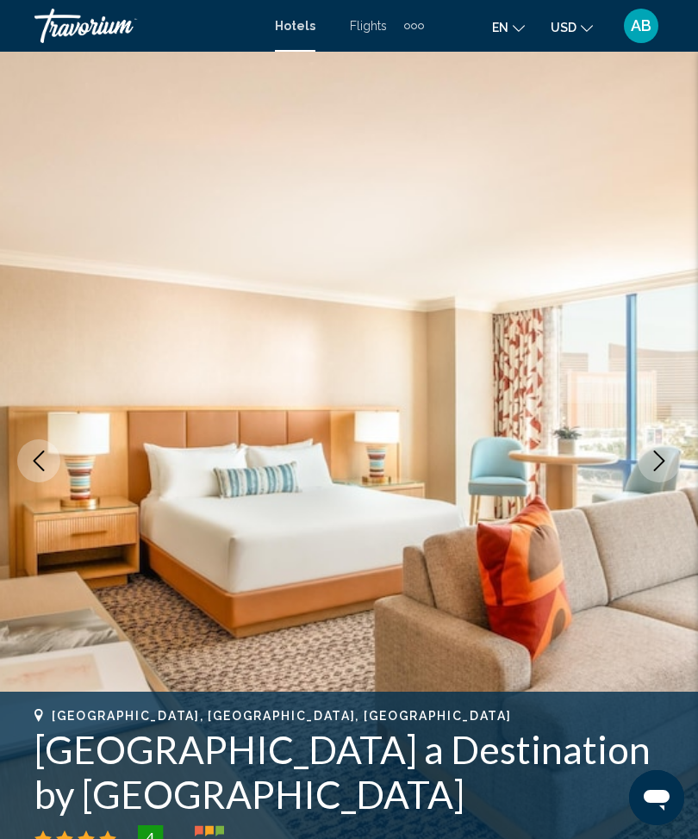
click at [663, 461] on icon "Next image" at bounding box center [659, 461] width 11 height 21
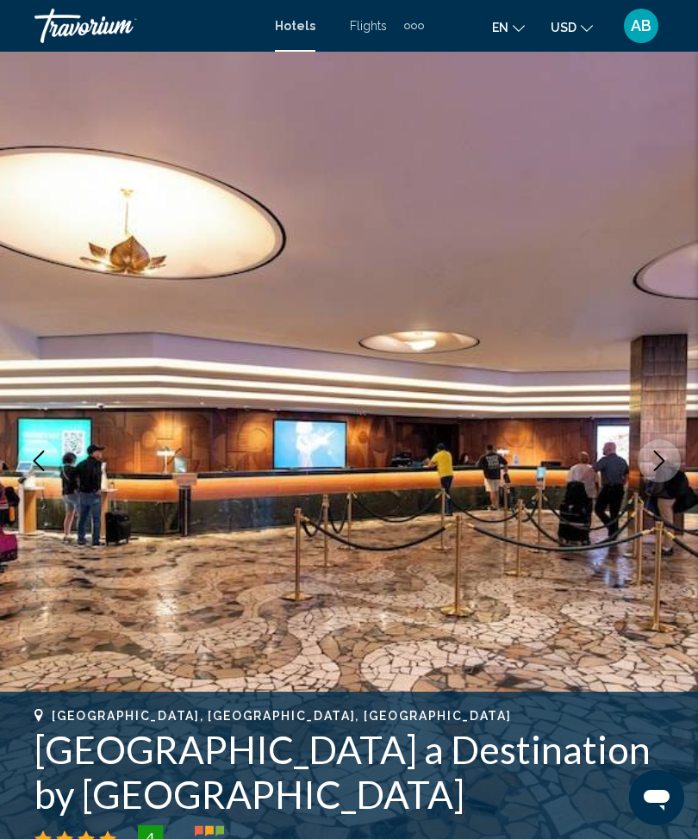
click at [661, 452] on icon "Next image" at bounding box center [659, 461] width 21 height 21
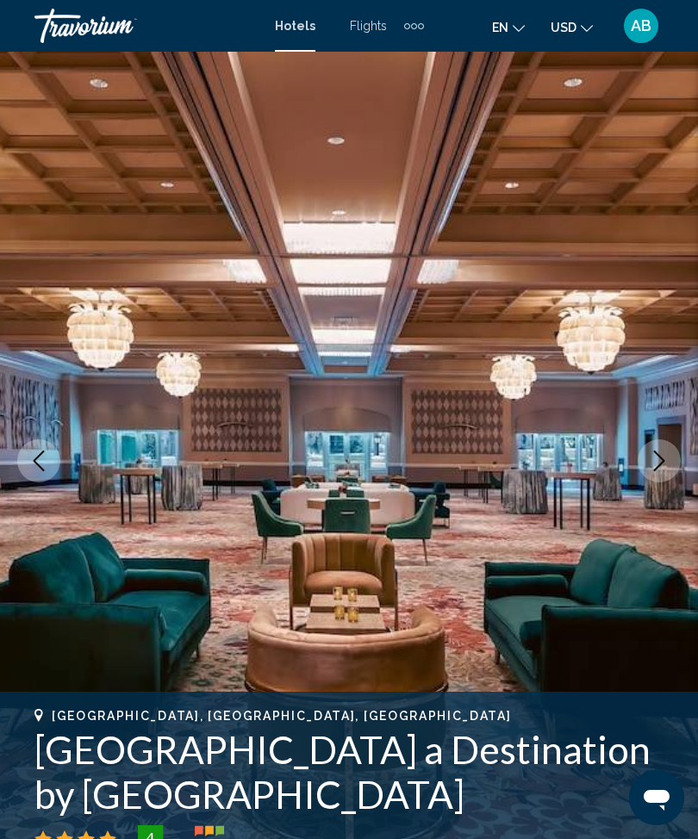
click at [657, 460] on icon "Next image" at bounding box center [659, 461] width 21 height 21
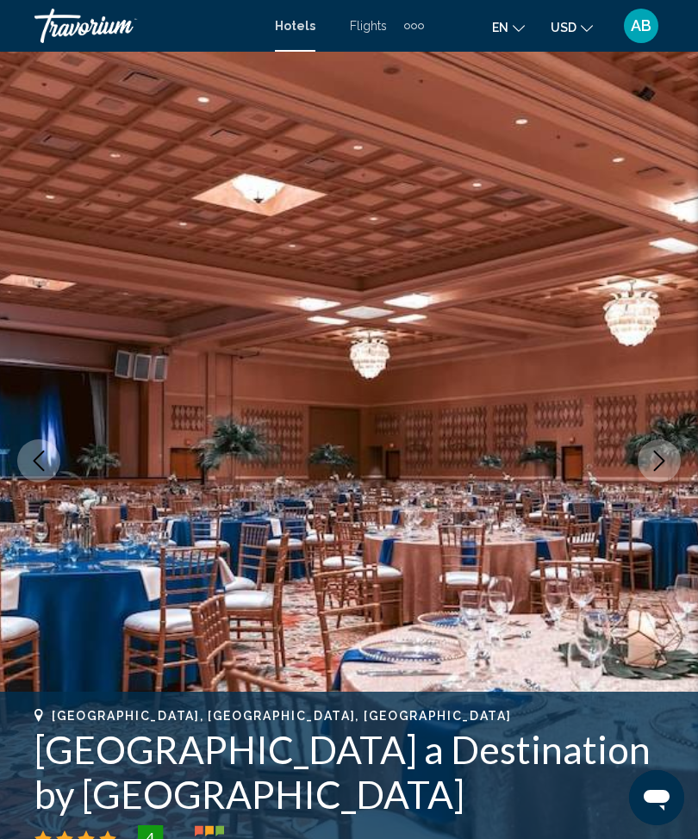
click at [662, 465] on icon "Next image" at bounding box center [659, 461] width 21 height 21
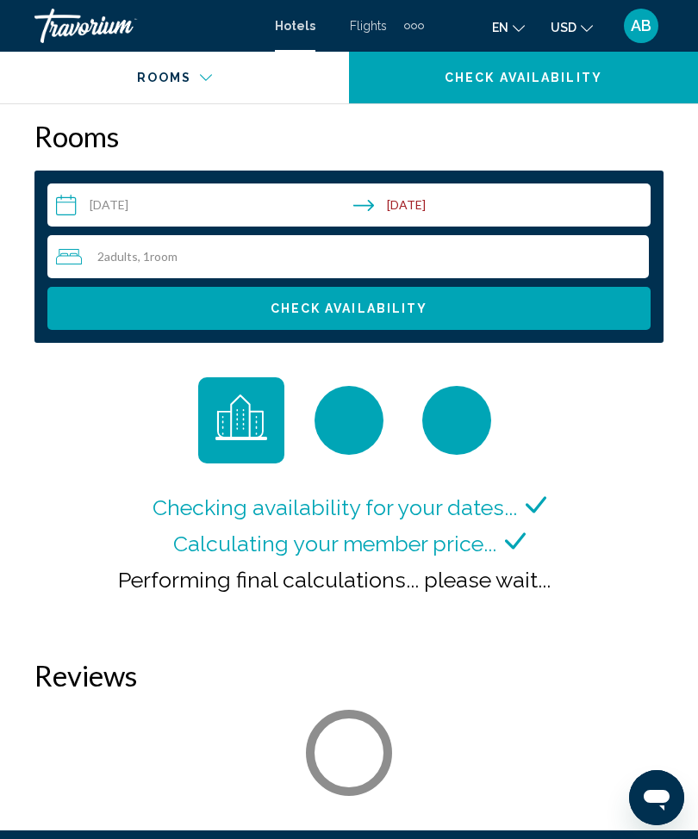
scroll to position [2756, 0]
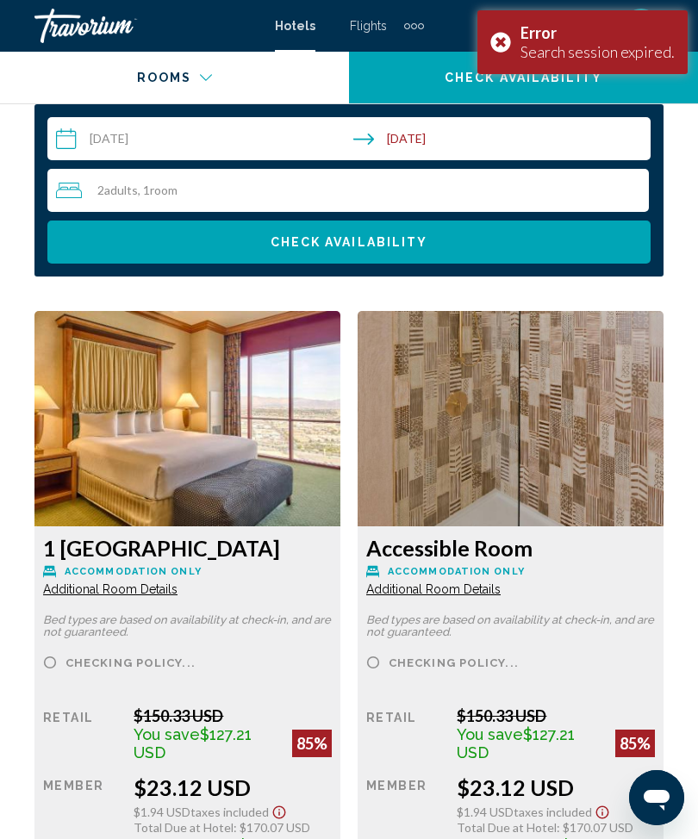
click at [507, 59] on button "Check Availability" at bounding box center [523, 78] width 349 height 52
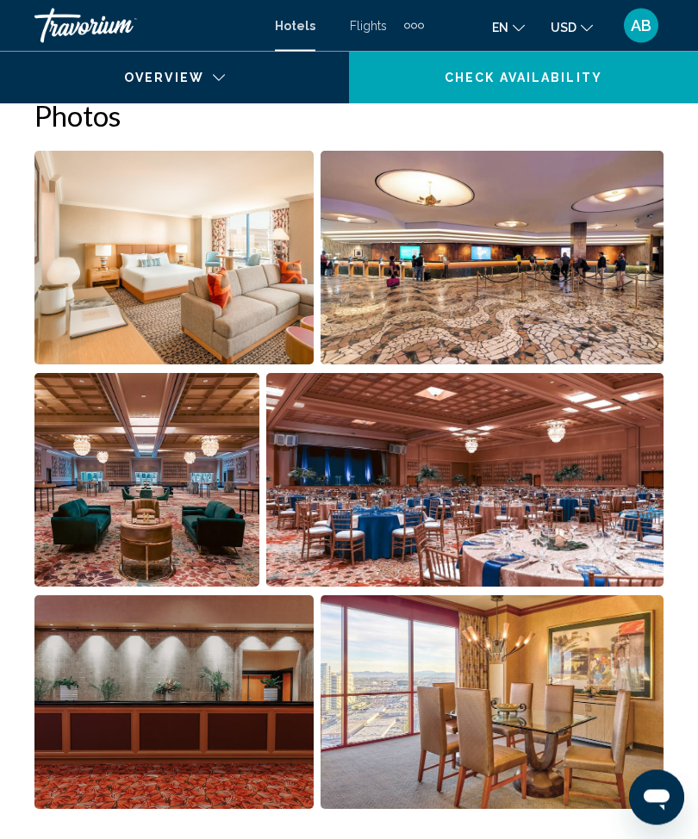
scroll to position [0, 0]
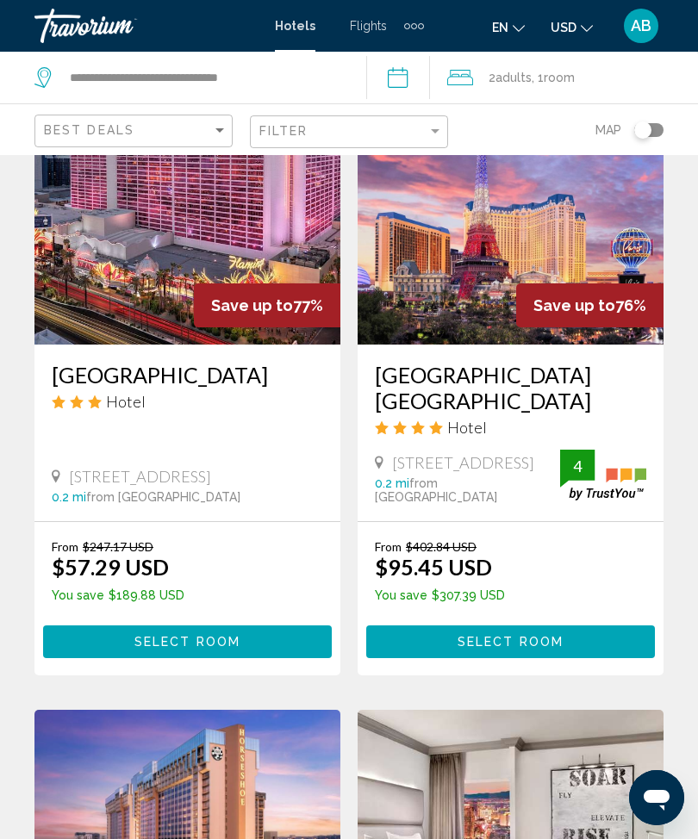
scroll to position [844, 0]
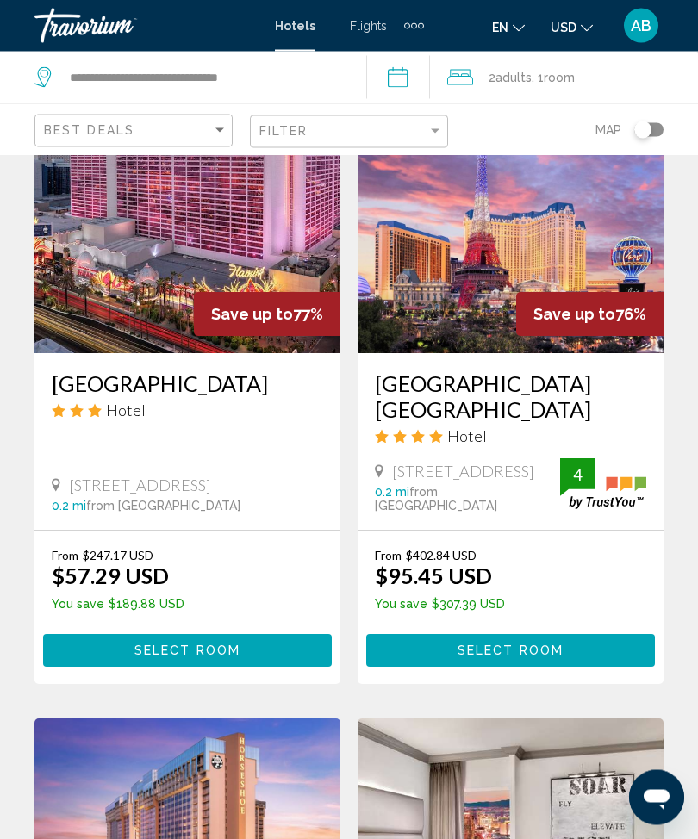
click at [538, 255] on img "Main content" at bounding box center [511, 216] width 306 height 276
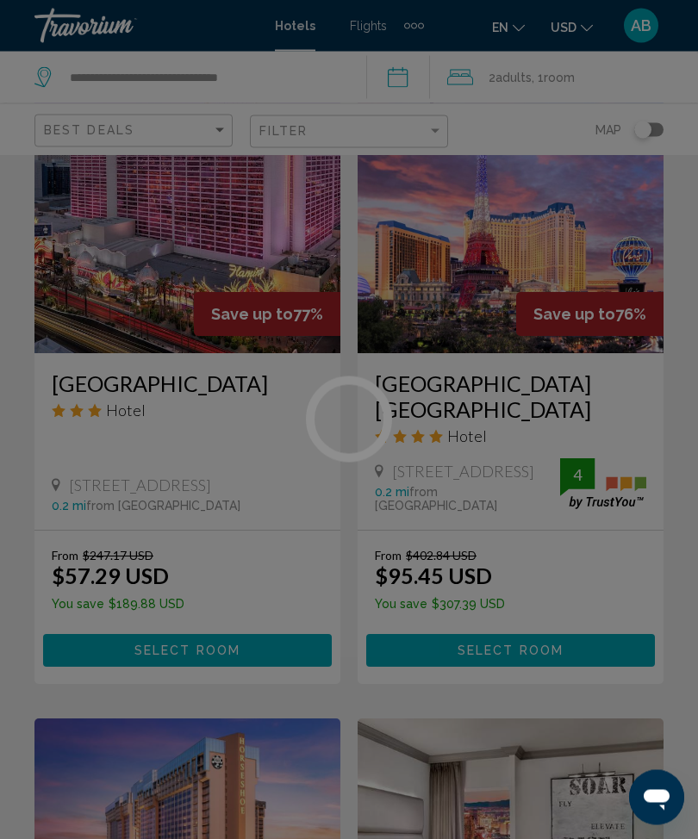
scroll to position [831, 0]
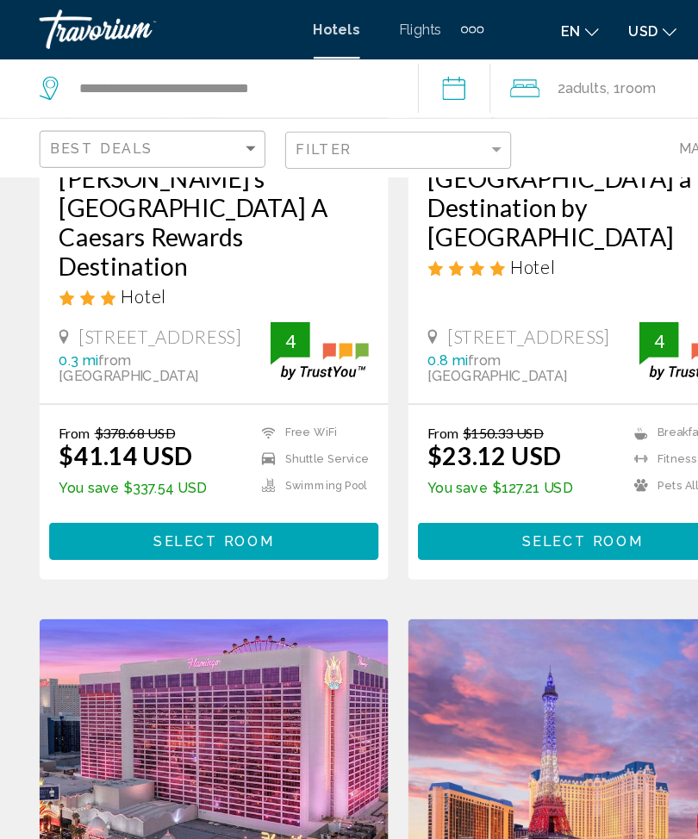
scroll to position [322, 0]
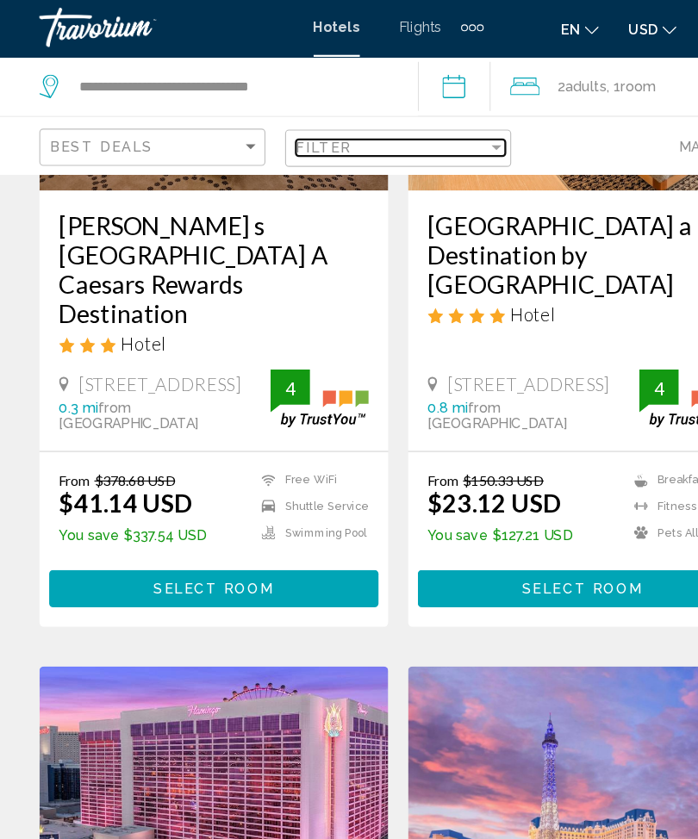
click at [436, 129] on div "Filter" at bounding box center [435, 131] width 9 height 4
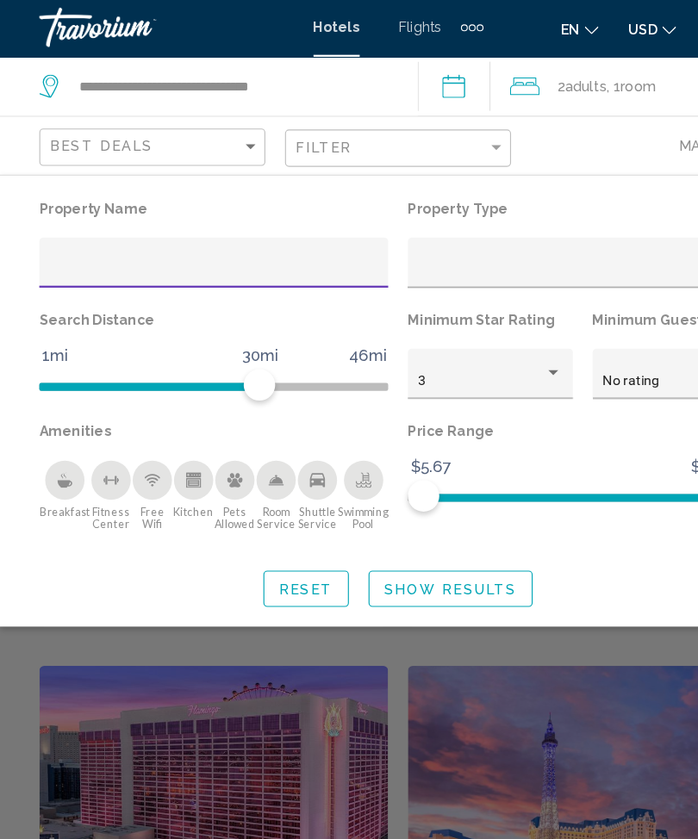
click at [149, 235] on input "Hotel Filters" at bounding box center [188, 239] width 288 height 14
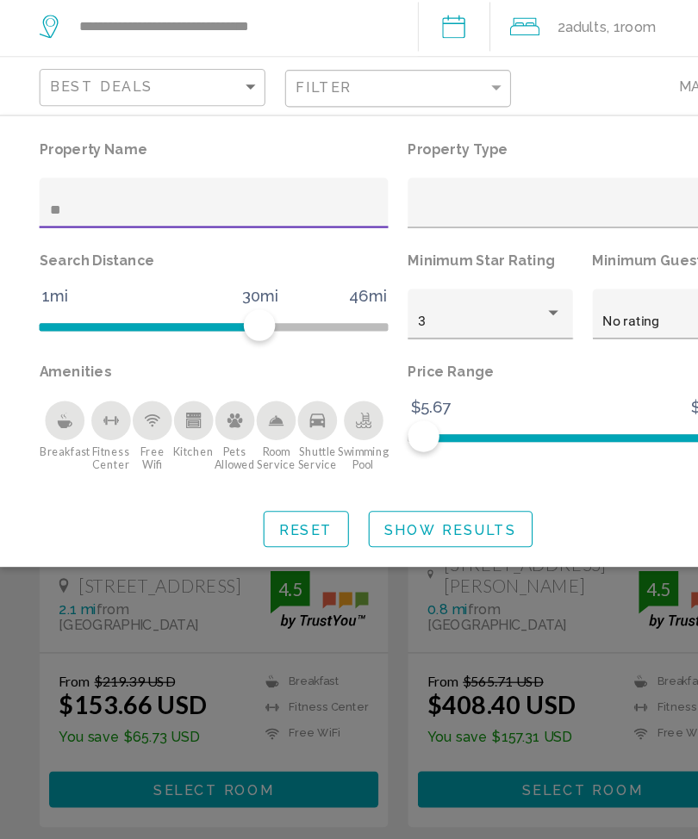
type input "*"
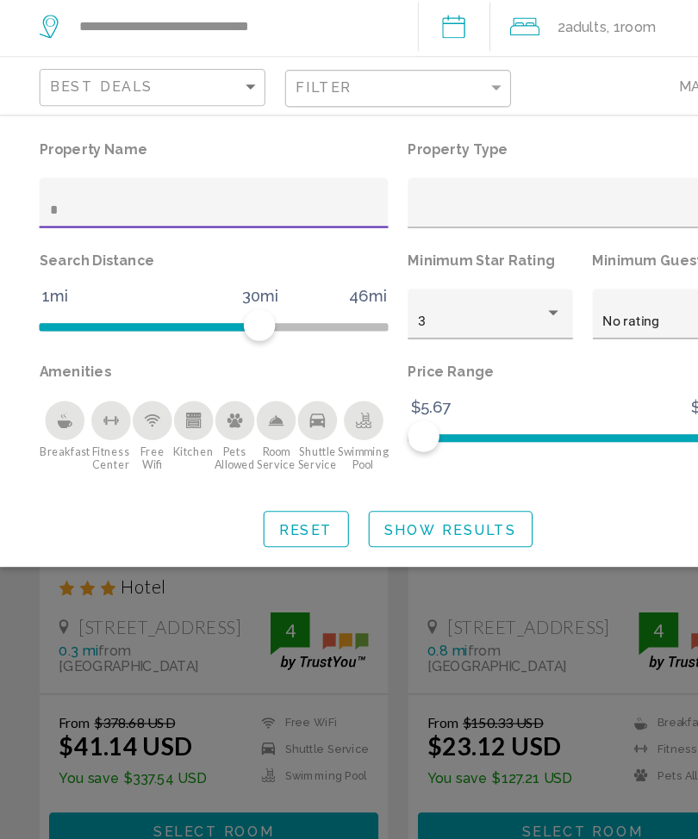
click at [403, 512] on span "Show Results" at bounding box center [395, 519] width 116 height 14
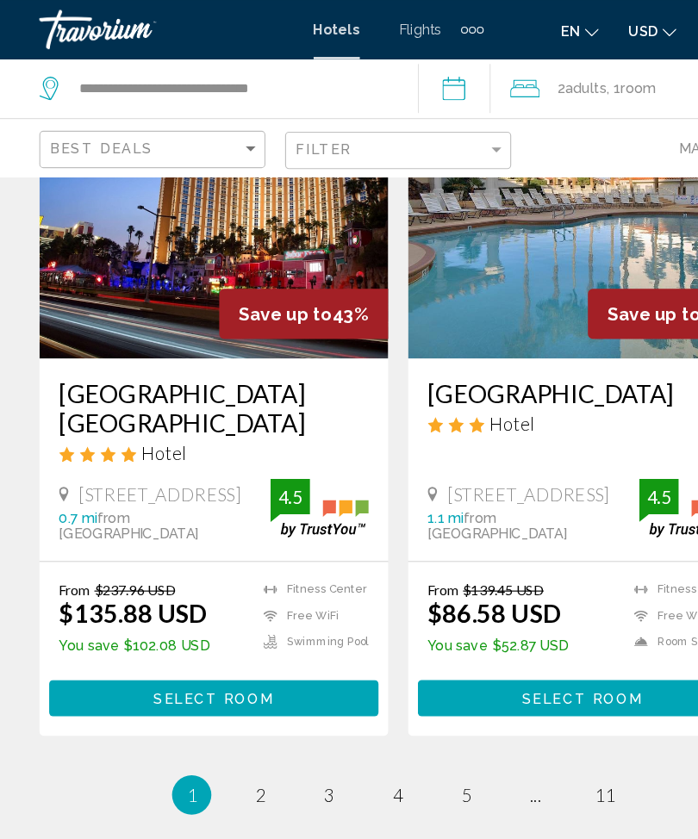
scroll to position [3376, 0]
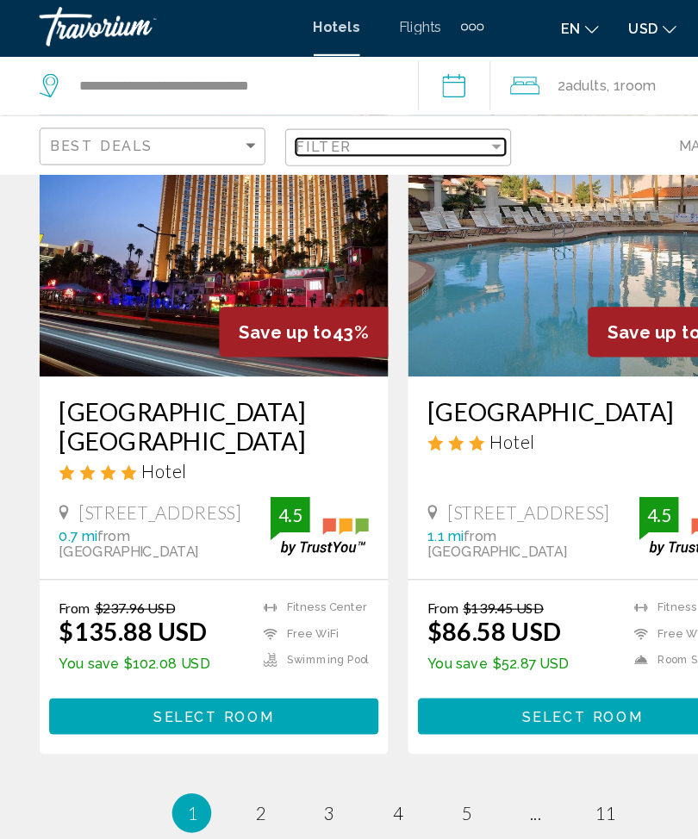
click at [420, 134] on div "Filter" at bounding box center [343, 131] width 168 height 14
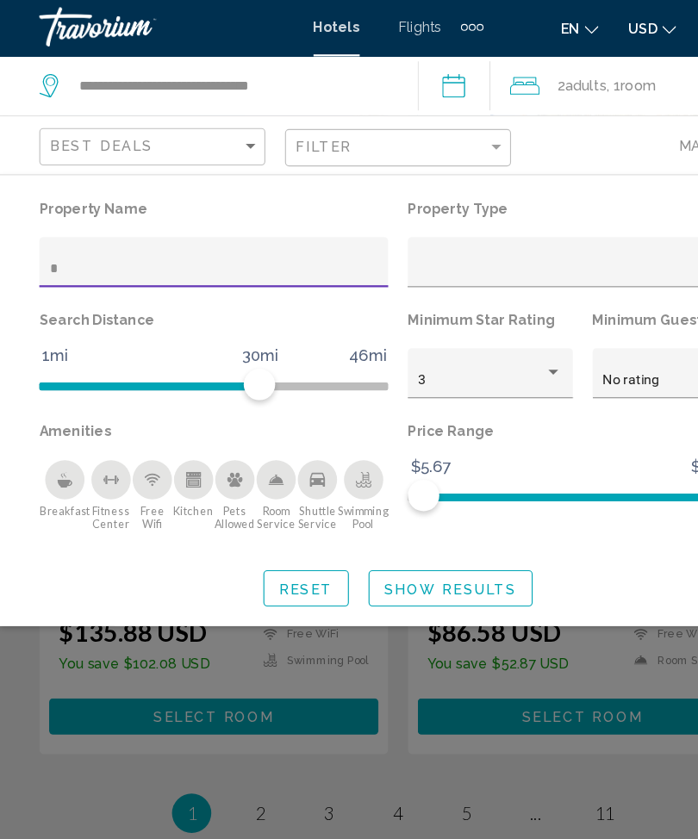
click at [104, 241] on input "*" at bounding box center [188, 239] width 288 height 14
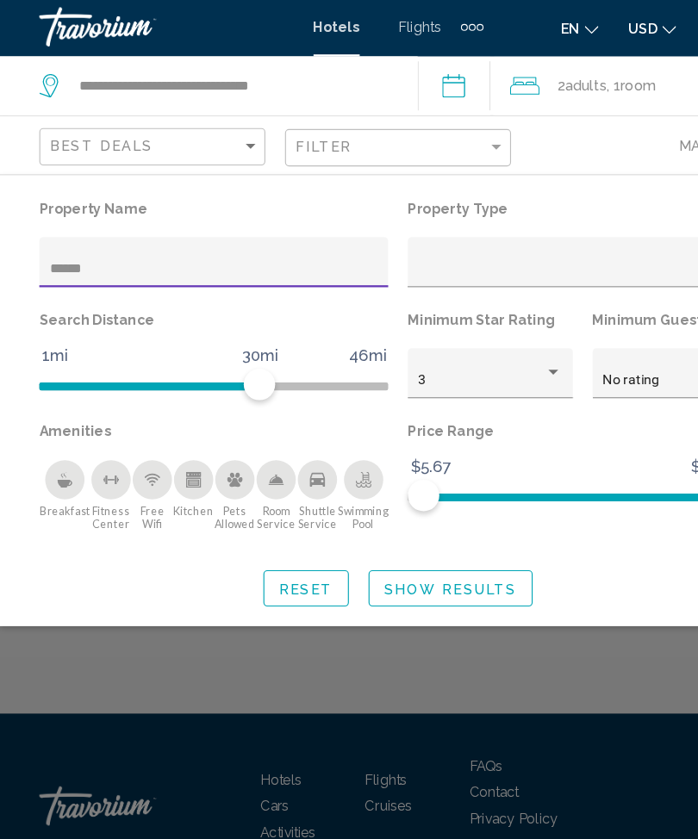
scroll to position [57, 0]
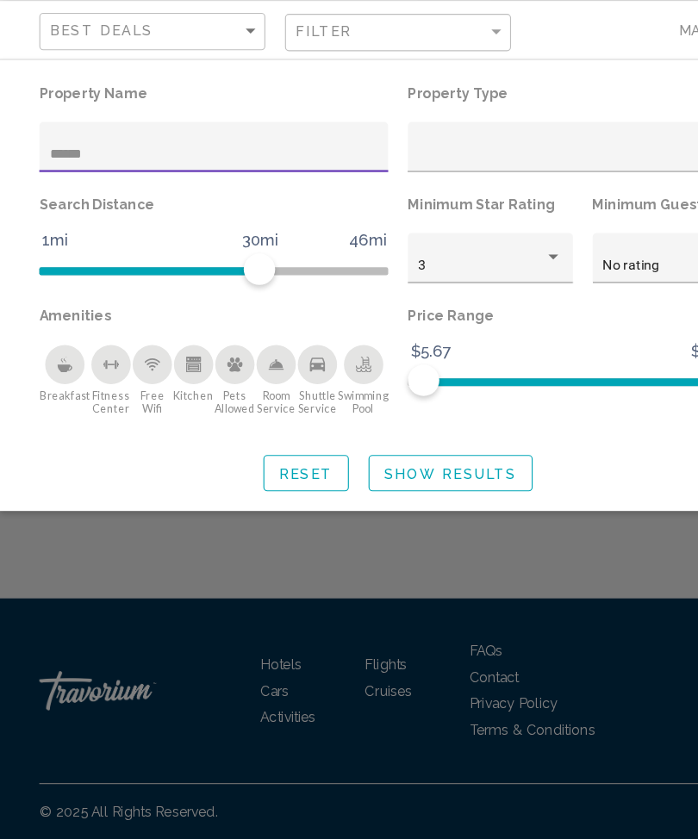
type input "*****"
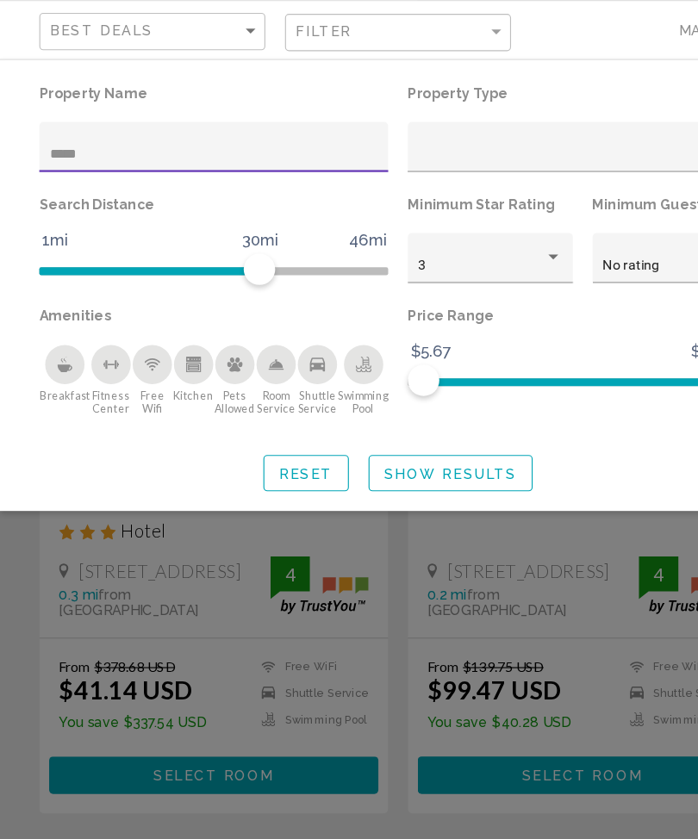
click at [388, 502] on button "Show Results" at bounding box center [395, 518] width 144 height 32
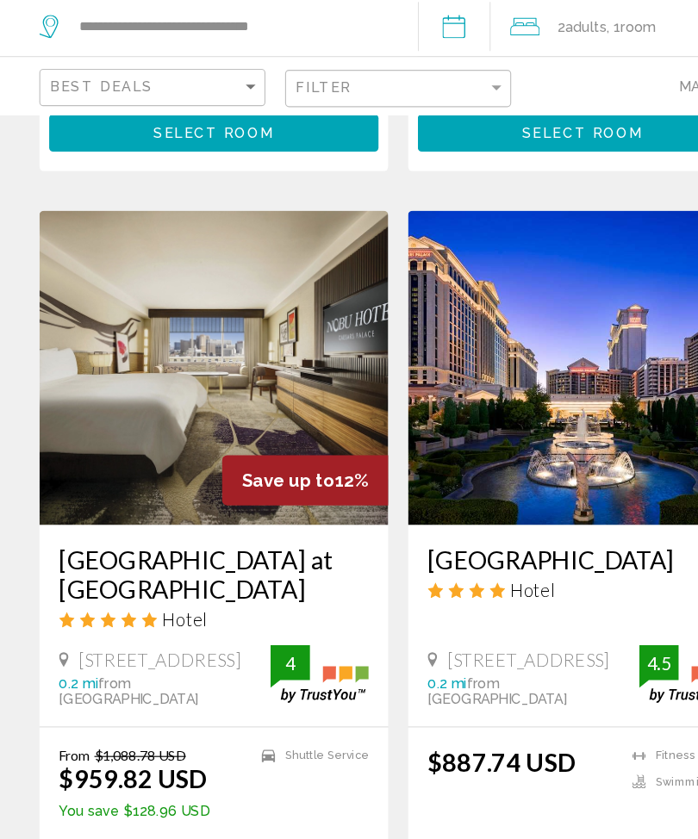
scroll to position [680, 0]
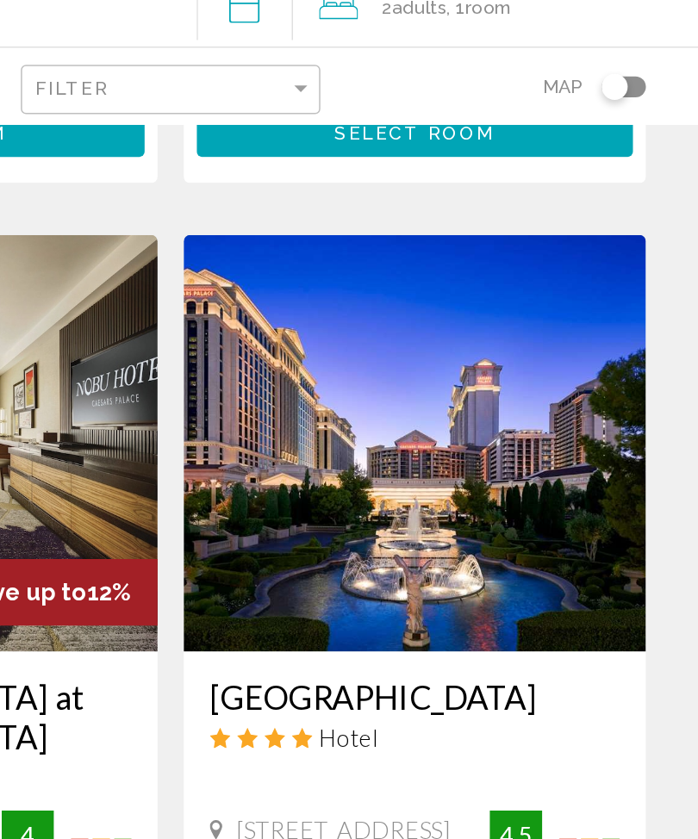
click at [358, 300] on img "Main content" at bounding box center [511, 366] width 306 height 276
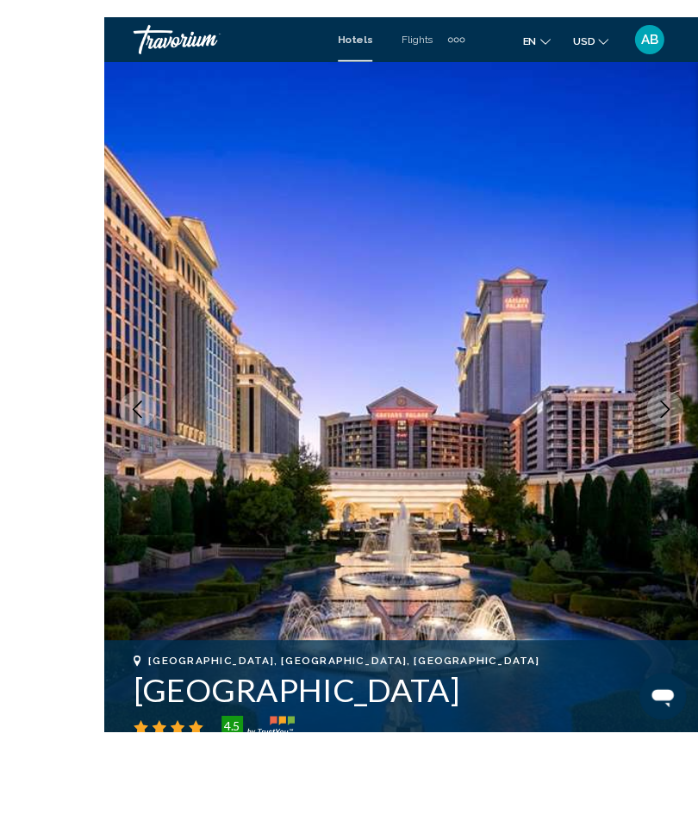
scroll to position [33, 0]
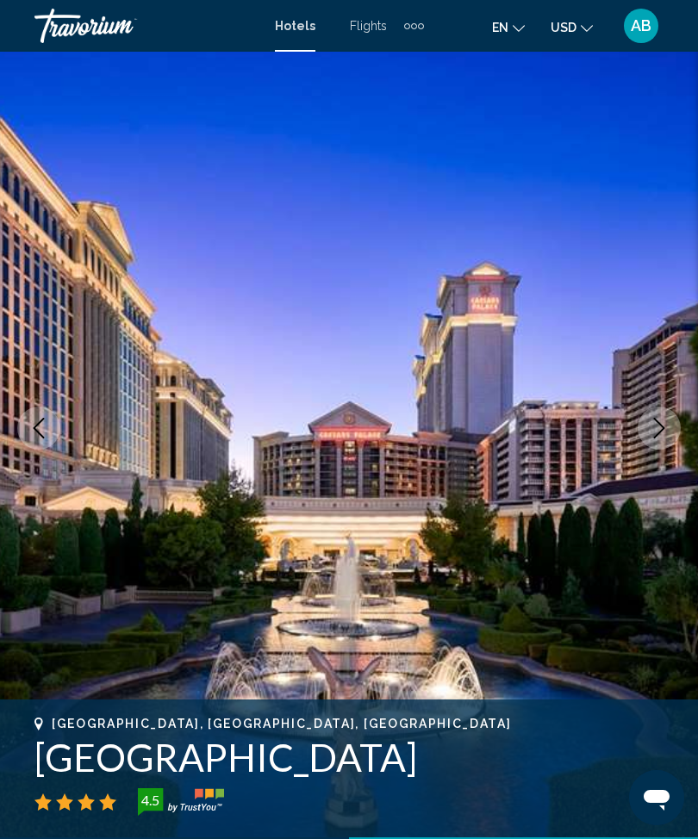
click at [669, 445] on button "Next image" at bounding box center [659, 428] width 43 height 43
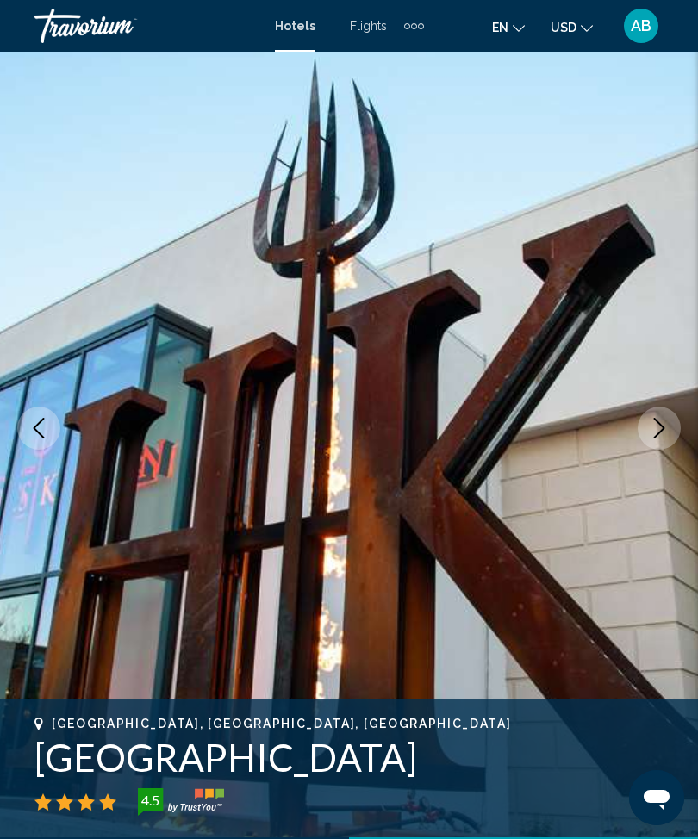
click at [643, 448] on img "Main content" at bounding box center [349, 428] width 698 height 818
click at [669, 429] on button "Next image" at bounding box center [659, 428] width 43 height 43
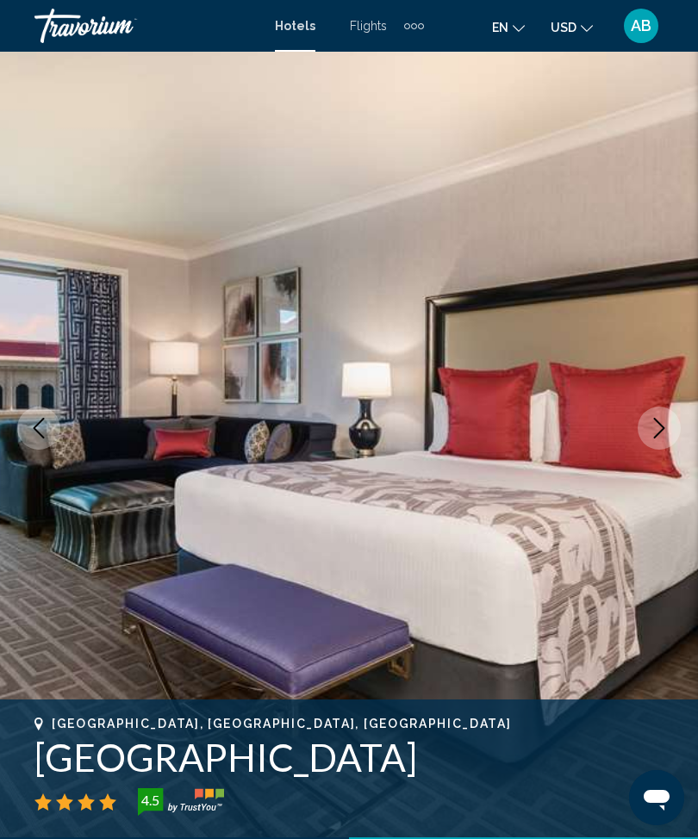
click at [654, 437] on icon "Next image" at bounding box center [659, 428] width 21 height 21
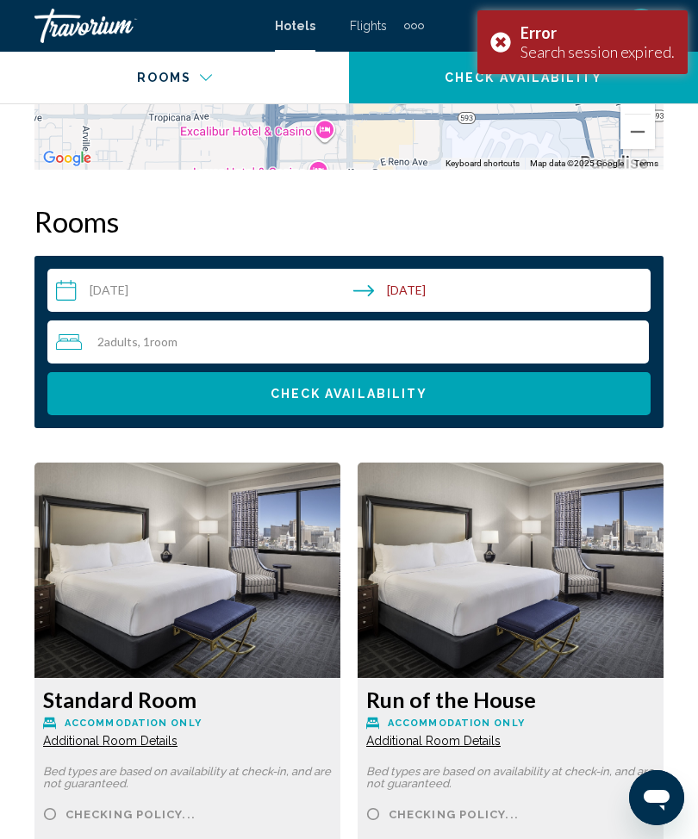
scroll to position [2608, 0]
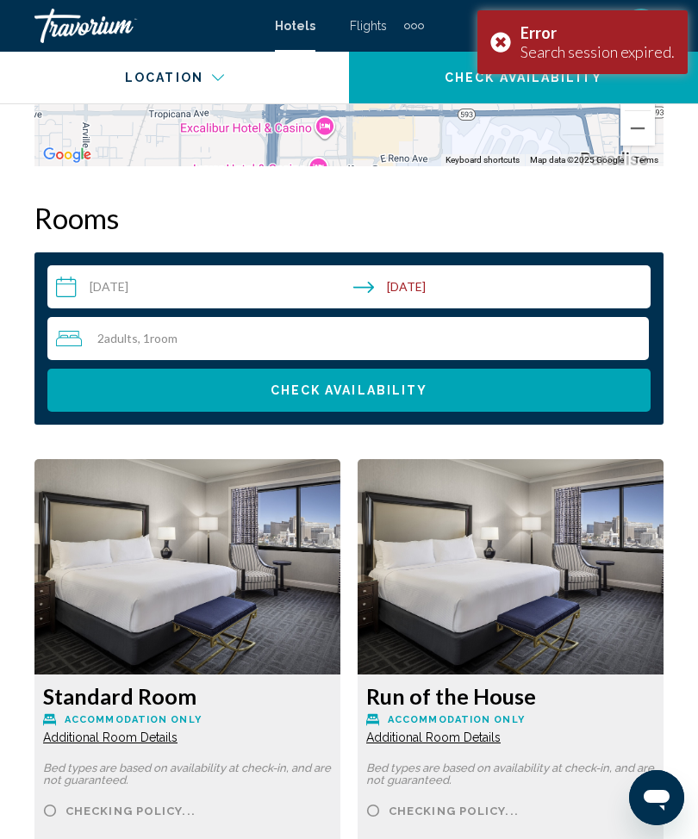
click at [515, 47] on div "Error Search session expired." at bounding box center [582, 42] width 210 height 64
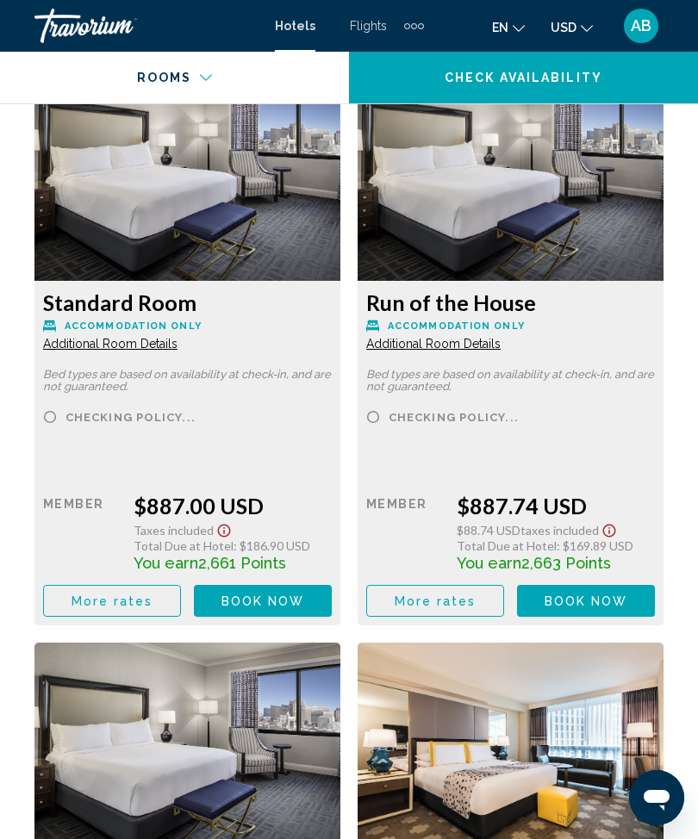
scroll to position [3021, 0]
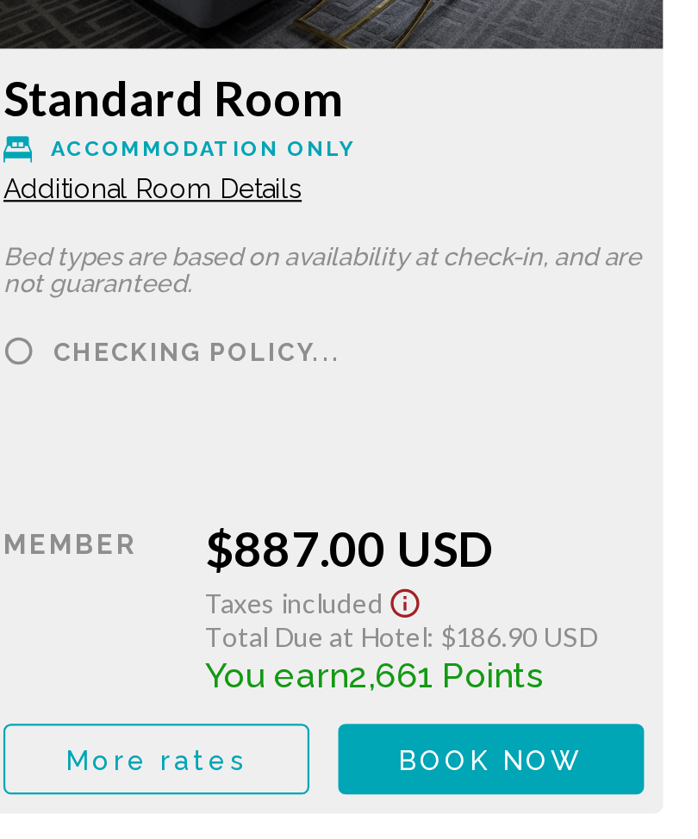
click at [215, 518] on div "Total Due at Hotel : $186.90 USD" at bounding box center [233, 525] width 198 height 15
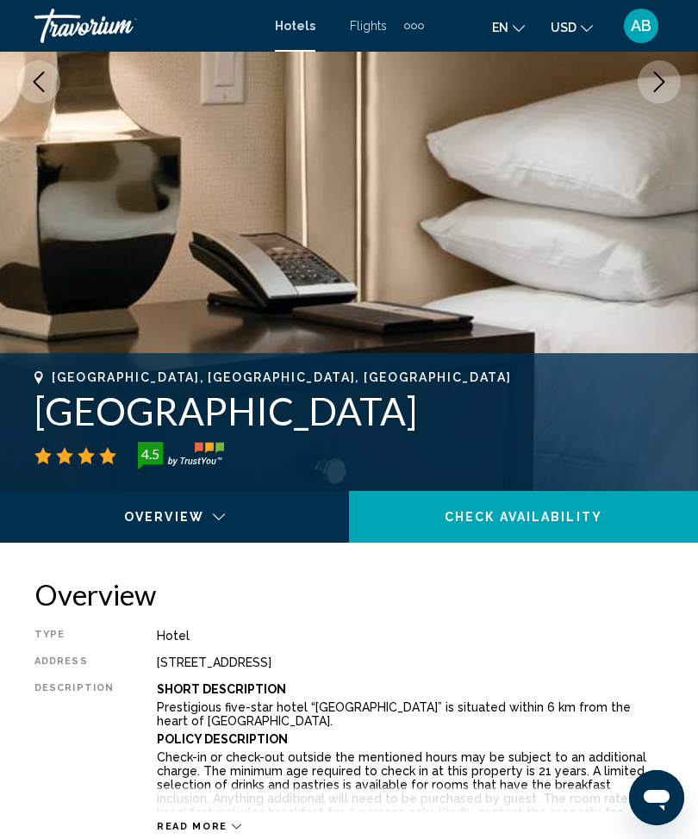
scroll to position [339, 0]
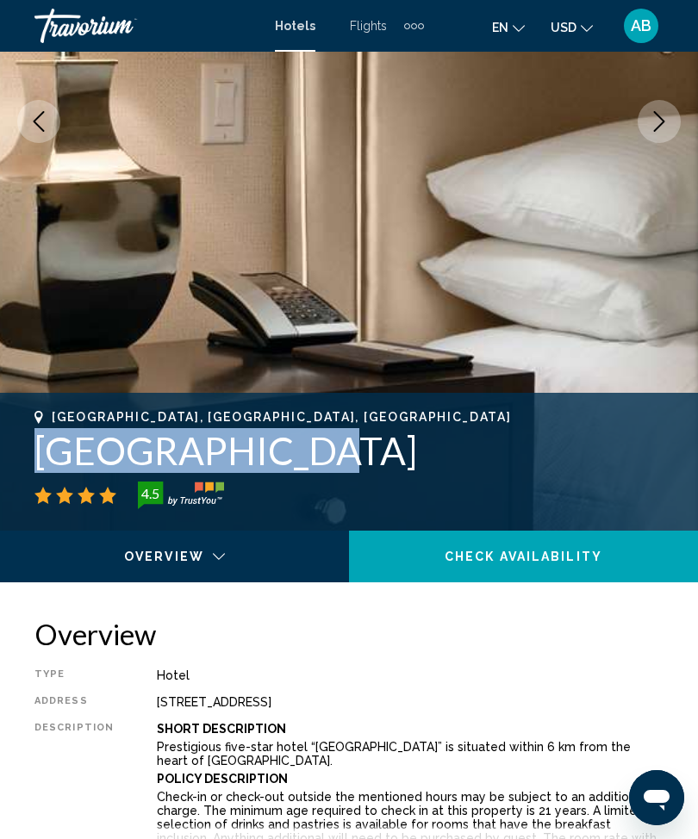
copy h1 "[GEOGRAPHIC_DATA]"
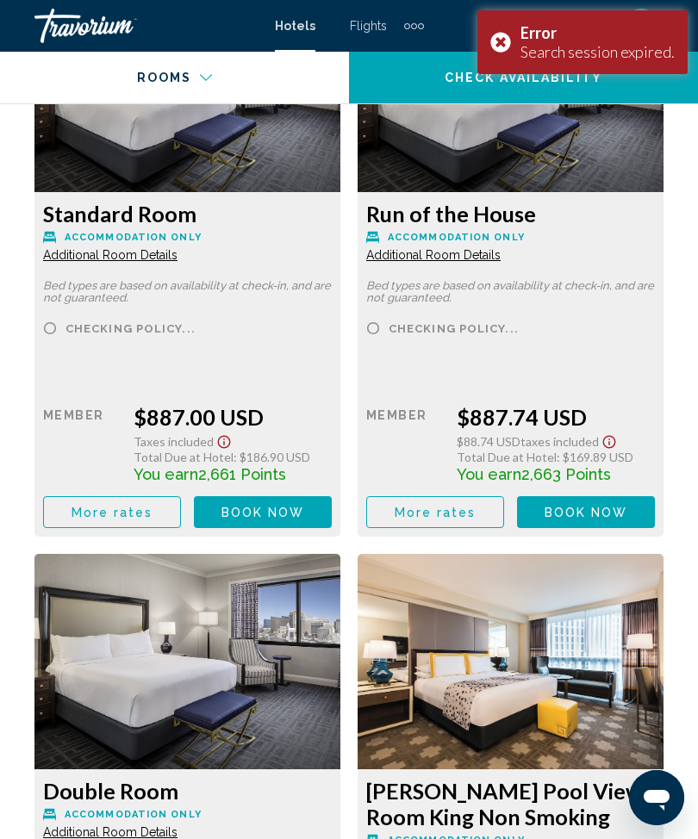
scroll to position [3070, 0]
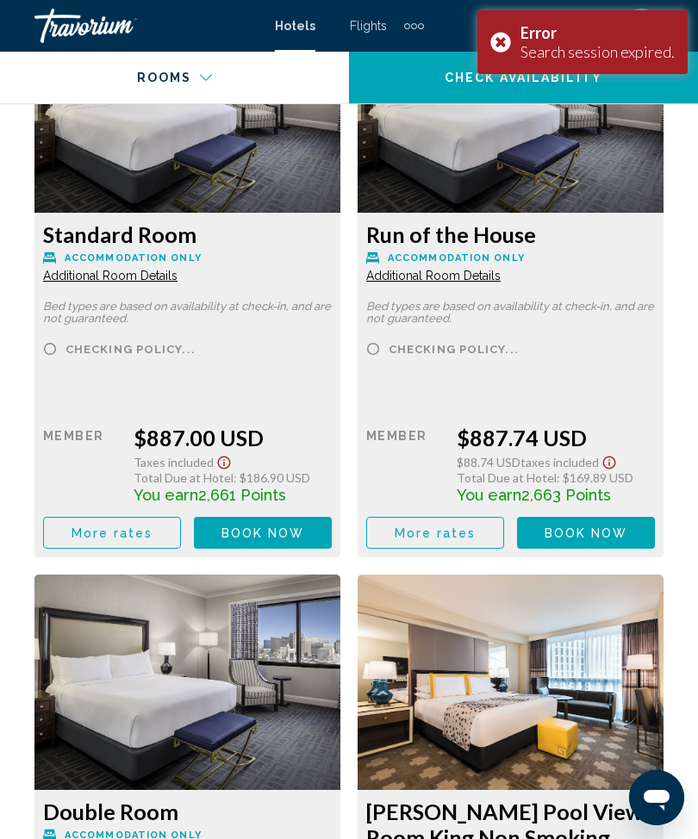
click at [501, 39] on div "Error Search session expired." at bounding box center [582, 42] width 210 height 64
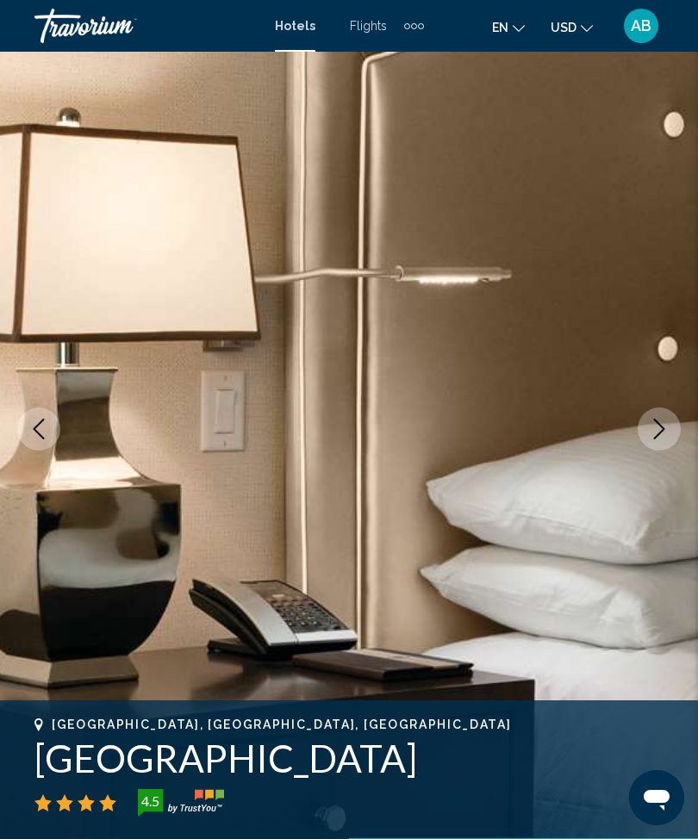
scroll to position [0, 0]
